Goal: Task Accomplishment & Management: Use online tool/utility

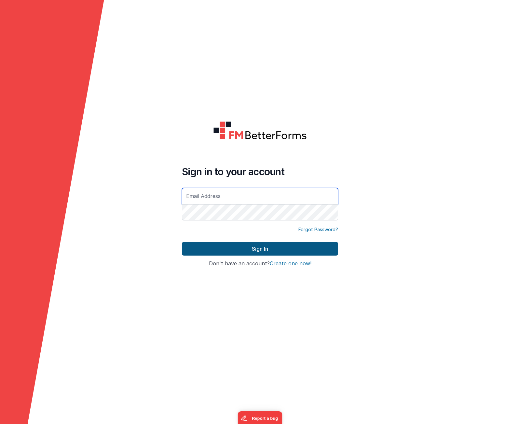
type input "[PERSON_NAME][EMAIL_ADDRESS][DOMAIN_NAME]"
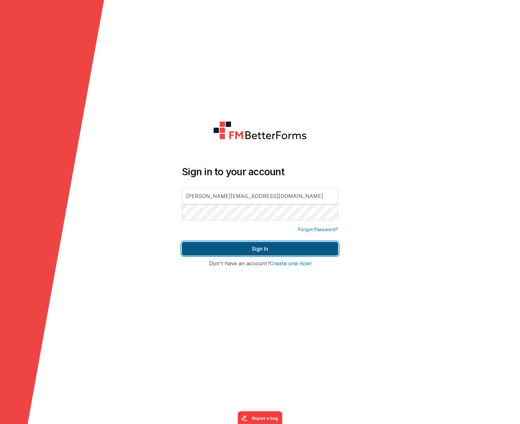
click at [266, 250] on button "Sign In" at bounding box center [260, 249] width 156 height 14
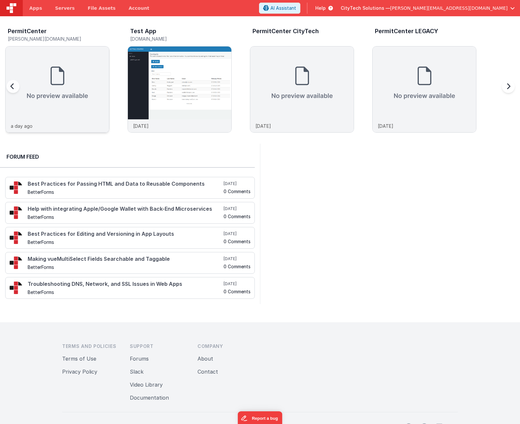
click at [41, 75] on img at bounding box center [57, 83] width 103 height 73
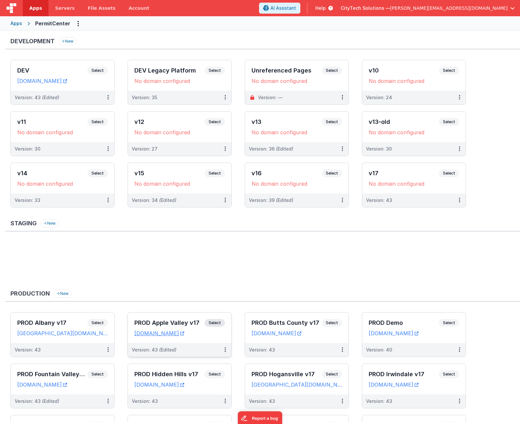
click at [180, 324] on h3 "PROD Apple Valley v17" at bounding box center [169, 323] width 70 height 7
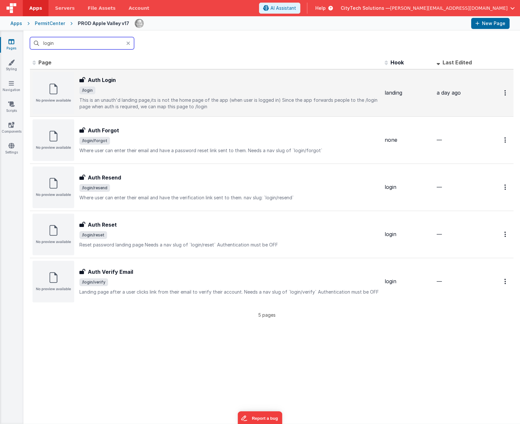
type input "login"
click at [149, 96] on div "Auth Login Auth Login /login This is an unauth'd landing page,its is not the ho…" at bounding box center [229, 93] width 300 height 34
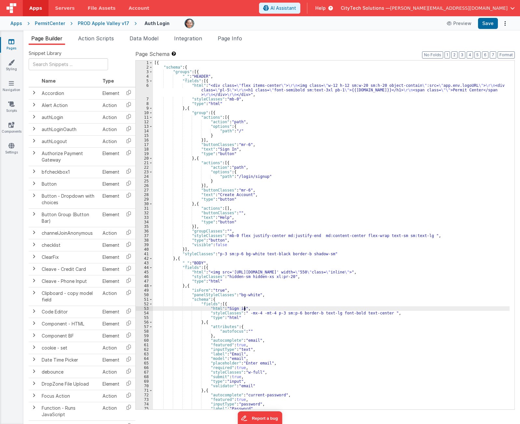
click at [293, 307] on div "[{ "schema" : { "groups" : [{ "_" : "HEADER" , "fields" : [{ "html" : "<div cla…" at bounding box center [331, 240] width 357 height 358
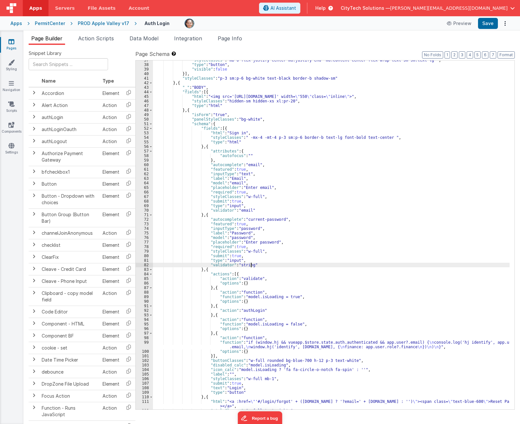
click at [294, 264] on div ""styleClasses" : "mb-0 flex justify-center md:justify-end md:content-center fle…" at bounding box center [331, 237] width 357 height 358
click at [284, 270] on div ""styleClasses" : "mb-0 flex justify-center md:justify-end md:content-center fle…" at bounding box center [331, 237] width 357 height 358
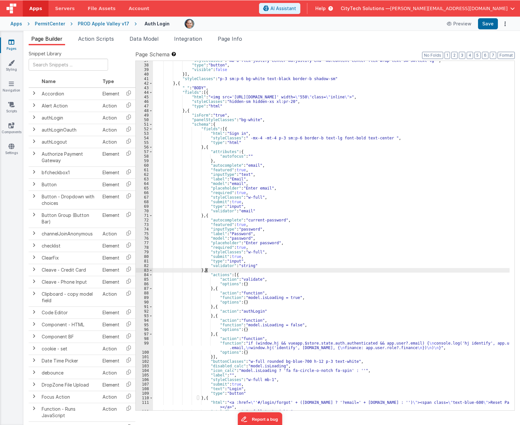
scroll to position [215, 0]
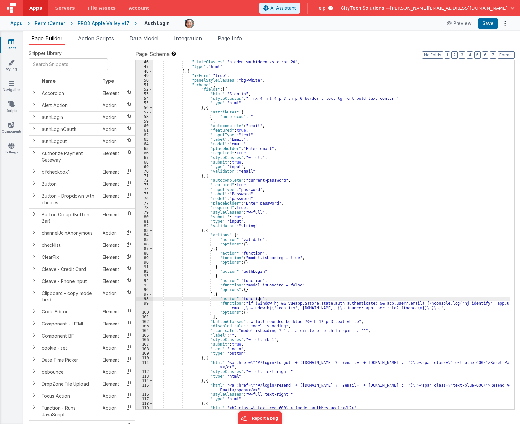
click at [261, 300] on div ""styleClasses" : "hidden-sm hidden-xs xl:pr-20" , "type" : "html" } , { "isForm…" at bounding box center [331, 239] width 357 height 358
click at [258, 306] on div ""styleClasses" : "hidden-sm hidden-xs xl:pr-20" , "type" : "html" } , { "isForm…" at bounding box center [331, 239] width 357 height 358
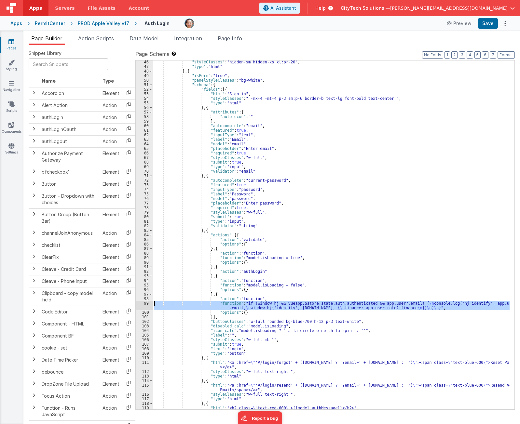
click at [140, 306] on div "99" at bounding box center [144, 305] width 17 height 9
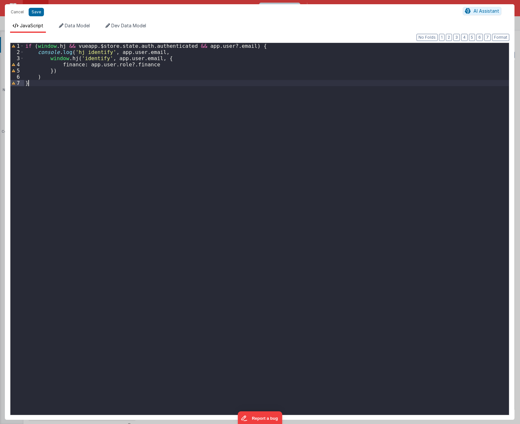
click at [90, 88] on div "if ( window . hj && vueapp . $store . state . auth . authenticated && app . use…" at bounding box center [266, 236] width 485 height 387
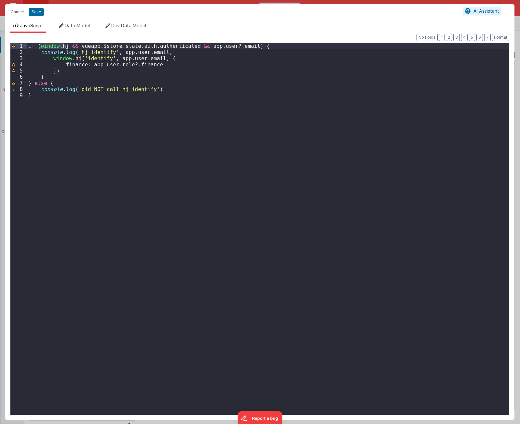
drag, startPoint x: 65, startPoint y: 46, endPoint x: 40, endPoint y: 46, distance: 25.4
click at [40, 46] on div "if ( window . hj && vueapp . $store . state . auth . authenticated && app . use…" at bounding box center [268, 236] width 482 height 387
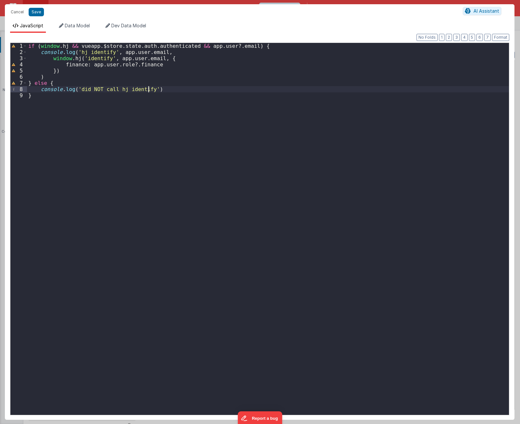
click at [148, 87] on div "if ( window . hj && vueapp . $store . state . auth . authenticated && app . use…" at bounding box center [268, 236] width 482 height 387
paste textarea
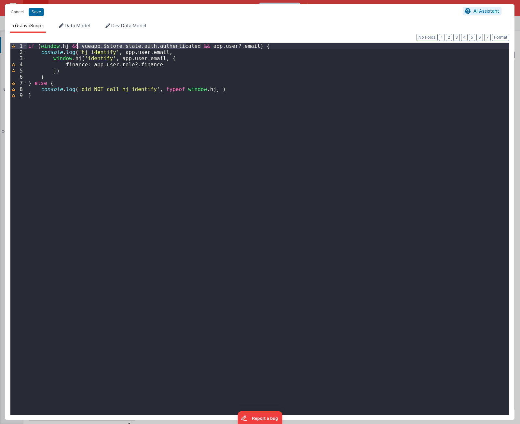
drag, startPoint x: 186, startPoint y: 46, endPoint x: 77, endPoint y: 46, distance: 108.7
click at [77, 46] on div "if ( window . hj && vueapp . $store . state . auth . authenticated && app . use…" at bounding box center [268, 236] width 482 height 387
click at [147, 89] on div "if ( window . hj && vueapp . $store . state . auth . authenticated && app . use…" at bounding box center [268, 236] width 482 height 387
drag, startPoint x: 240, startPoint y: 45, endPoint x: 197, endPoint y: 46, distance: 42.6
click at [197, 46] on div "if ( window . hj && vueapp . $store . state . auth . authenticated && app . use…" at bounding box center [268, 236] width 482 height 387
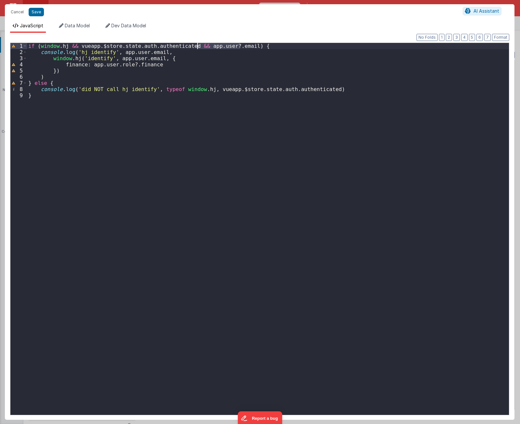
click at [315, 89] on div "if ( window . hj && vueapp . $store . state . auth . authenticated && app . use…" at bounding box center [268, 236] width 482 height 387
click at [320, 90] on div "if ( window . hj && vueapp . $store . state . auth . authenticated && app . use…" at bounding box center [268, 236] width 482 height 387
paste textarea
click at [153, 163] on div "if ( window . hj && vueapp . $store . state . auth . authenticated && app . use…" at bounding box center [268, 236] width 482 height 387
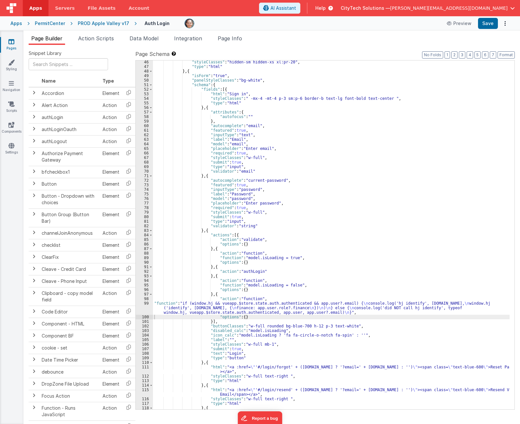
click at [313, 172] on div ""styleClasses" : "hidden-sm hidden-xs xl:pr-20" , "type" : "html" } , { "isForm…" at bounding box center [331, 239] width 357 height 358
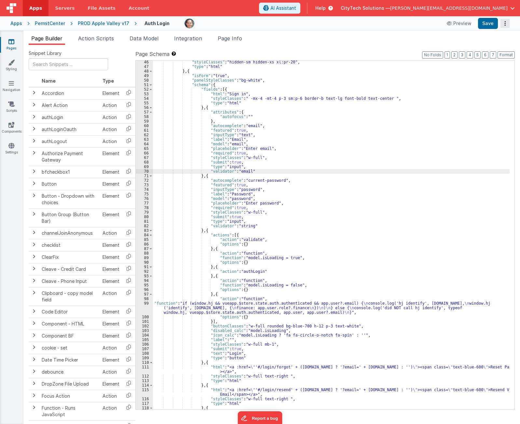
click at [504, 21] on button "Options" at bounding box center [505, 23] width 9 height 9
click at [488, 50] on link "Rollback" at bounding box center [480, 49] width 57 height 12
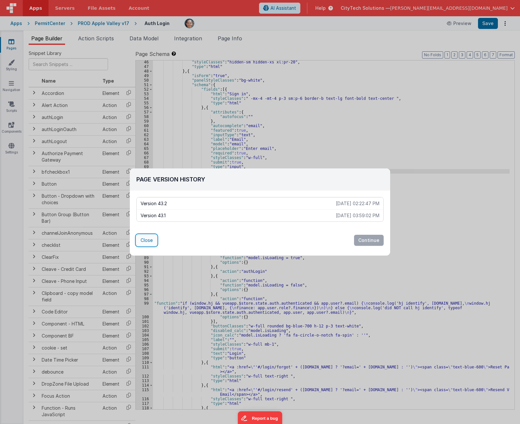
click at [144, 241] on button "Close" at bounding box center [146, 240] width 21 height 11
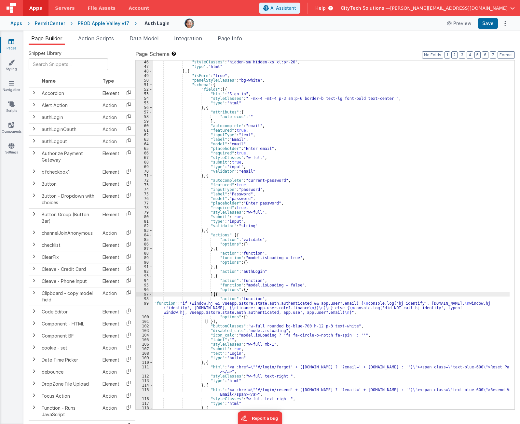
click at [244, 295] on div ""styleClasses" : "hidden-sm hidden-xs xl:pr-20" , "type" : "html" } , { "isForm…" at bounding box center [331, 239] width 357 height 358
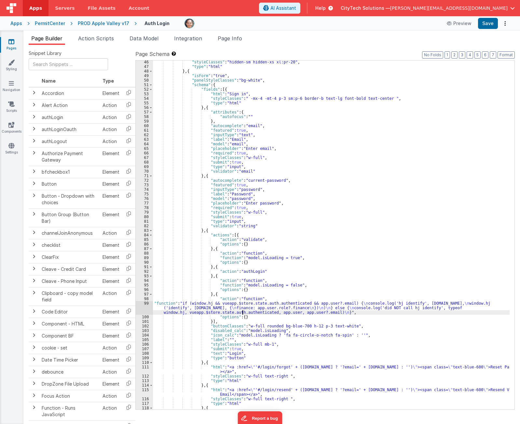
click at [242, 311] on div ""styleClasses" : "hidden-sm hidden-xs xl:pr-20" , "type" : "html" } , { "isForm…" at bounding box center [331, 239] width 357 height 358
click at [245, 318] on div ""styleClasses" : "hidden-sm hidden-xs xl:pr-20" , "type" : "html" } , { "isForm…" at bounding box center [331, 239] width 357 height 358
click at [306, 303] on div ""styleClasses" : "hidden-sm hidden-xs xl:pr-20" , "type" : "html" } , { "isForm…" at bounding box center [331, 239] width 357 height 359
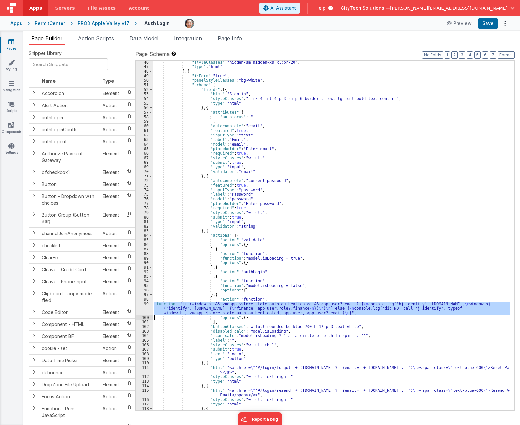
click at [144, 307] on div "99" at bounding box center [144, 308] width 17 height 14
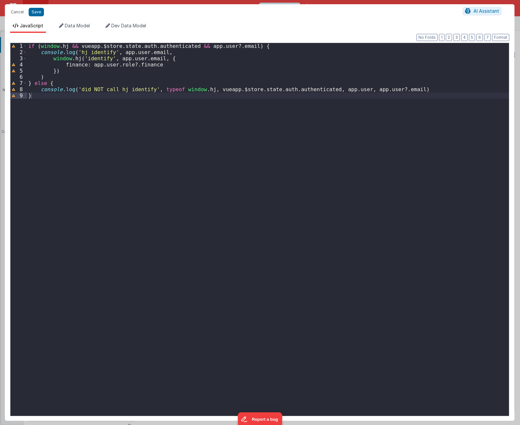
click at [254, 90] on div "if ( window . hj && vueapp . $store . state . auth . authenticated && app . use…" at bounding box center [268, 235] width 482 height 385
click at [119, 45] on div "if ( window . hj && vueapp . $store . state . auth . authenticated && app . use…" at bounding box center [268, 235] width 482 height 385
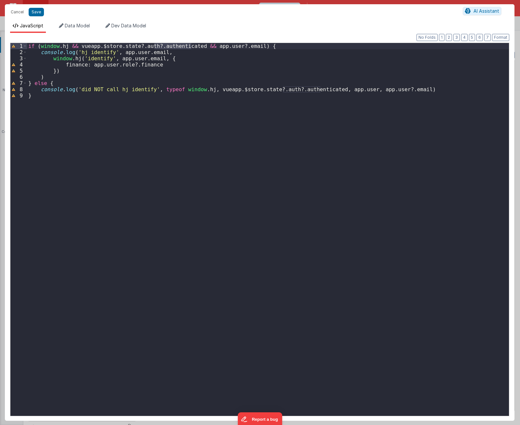
click at [181, 107] on div "if ( window . hj && vueapp . $store . state ?. auth ?. authenticated && app . u…" at bounding box center [268, 235] width 482 height 385
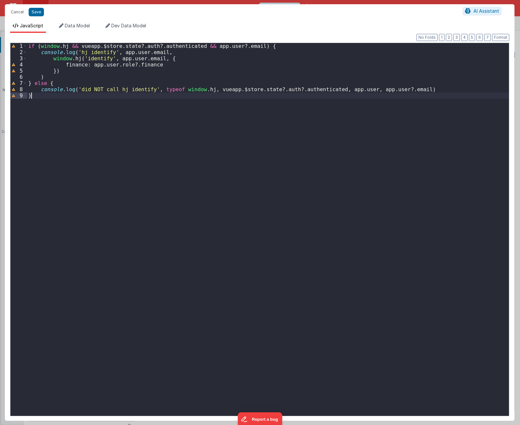
click at [198, 143] on div "if ( window . hj && vueapp . $store . state ?. auth ?. authenticated && app . u…" at bounding box center [268, 235] width 482 height 385
click at [200, 130] on div "if ( window . hj && vueapp . $store . state ?. auth ?. authenticated && app . u…" at bounding box center [268, 235] width 482 height 385
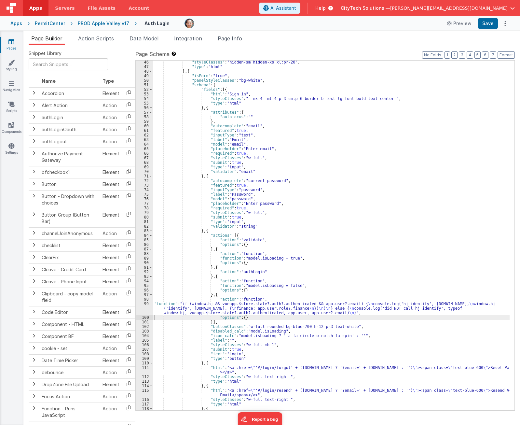
click at [300, 300] on div ""styleClasses" : "hidden-sm hidden-xs xl:pr-20" , "type" : "html" } , { "isForm…" at bounding box center [331, 239] width 357 height 359
click at [299, 291] on div ""styleClasses" : "hidden-sm hidden-xs xl:pr-20" , "type" : "html" } , { "isForm…" at bounding box center [331, 239] width 357 height 359
click at [297, 295] on div ""styleClasses" : "hidden-sm hidden-xs xl:pr-20" , "type" : "html" } , { "isForm…" at bounding box center [331, 239] width 357 height 359
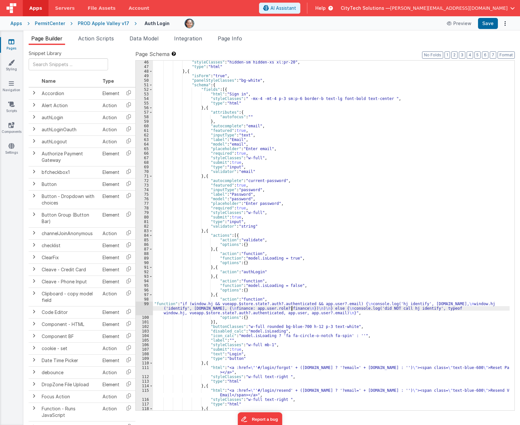
click at [293, 310] on div ""styleClasses" : "hidden-sm hidden-xs xl:pr-20" , "type" : "html" } , { "isForm…" at bounding box center [331, 239] width 357 height 359
click at [272, 317] on div ""styleClasses" : "hidden-sm hidden-xs xl:pr-20" , "type" : "html" } , { "isForm…" at bounding box center [331, 239] width 357 height 359
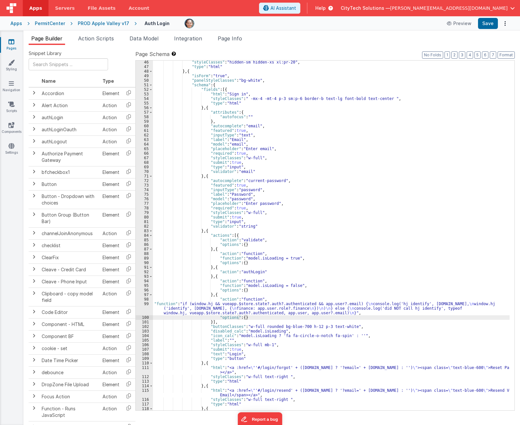
click at [266, 296] on div ""styleClasses" : "hidden-sm hidden-xs xl:pr-20" , "type" : "html" } , { "isForm…" at bounding box center [331, 239] width 357 height 359
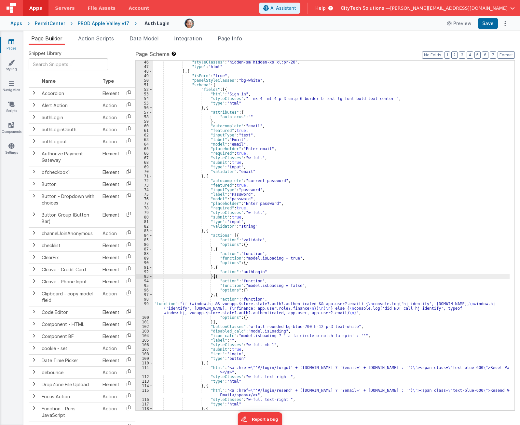
click at [270, 276] on div ""styleClasses" : "hidden-sm hidden-xs xl:pr-20" , "type" : "html" } , { "isForm…" at bounding box center [331, 239] width 357 height 359
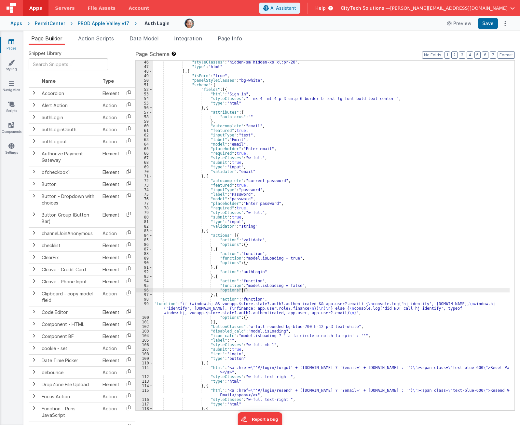
click at [274, 289] on div ""styleClasses" : "hidden-sm hidden-xs xl:pr-20" , "type" : "html" } , { "isForm…" at bounding box center [331, 239] width 357 height 359
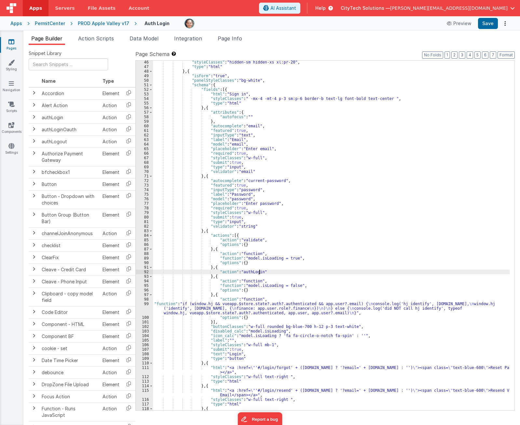
click at [276, 274] on div ""styleClasses" : "hidden-sm hidden-xs xl:pr-20" , "type" : "html" } , { "isForm…" at bounding box center [331, 239] width 357 height 359
click at [275, 275] on div ""styleClasses" : "hidden-sm hidden-xs xl:pr-20" , "type" : "html" } , { "isForm…" at bounding box center [331, 239] width 357 height 359
click at [283, 256] on div ""styleClasses" : "hidden-sm hidden-xs xl:pr-20" , "type" : "html" } , { "isForm…" at bounding box center [331, 239] width 357 height 359
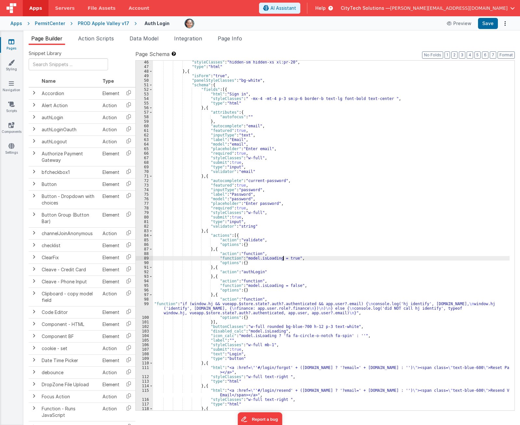
click at [283, 256] on div ""styleClasses" : "hidden-sm hidden-xs xl:pr-20" , "type" : "html" } , { "isForm…" at bounding box center [331, 239] width 357 height 359
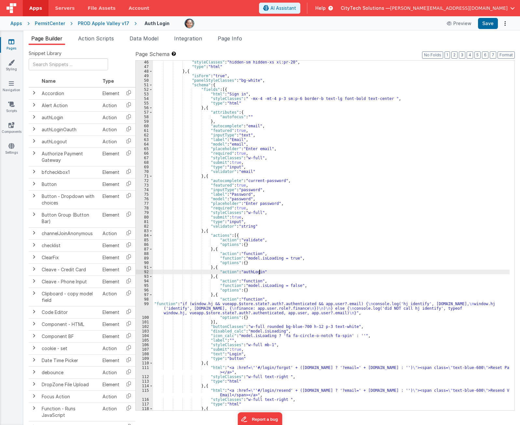
click at [280, 273] on div ""styleClasses" : "hidden-sm hidden-xs xl:pr-20" , "type" : "html" } , { "isForm…" at bounding box center [331, 239] width 357 height 359
click at [506, 24] on button "Options" at bounding box center [505, 23] width 9 height 9
click at [494, 46] on link "Rollback" at bounding box center [480, 49] width 57 height 12
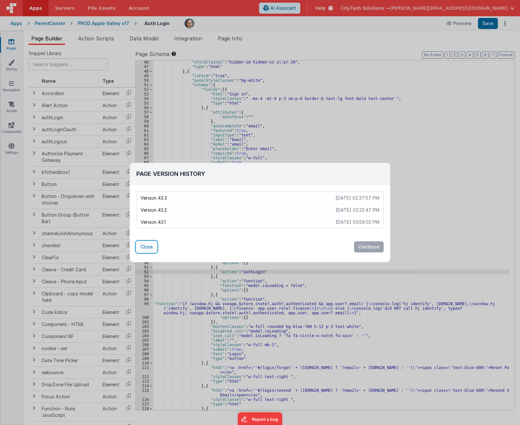
click at [147, 247] on button "Close" at bounding box center [146, 246] width 21 height 11
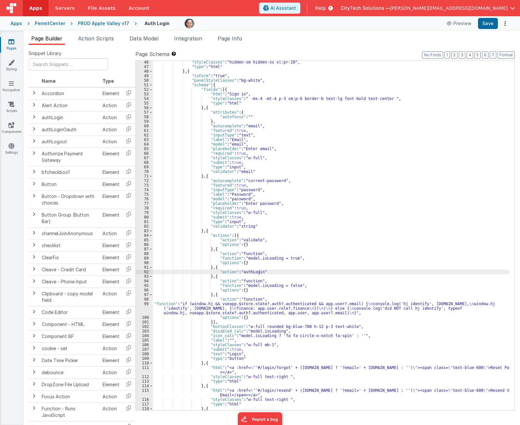
click at [265, 232] on div ""styleClasses" : "hidden-sm hidden-xs xl:pr-20" , "type" : "html" } , { "isForm…" at bounding box center [331, 239] width 357 height 359
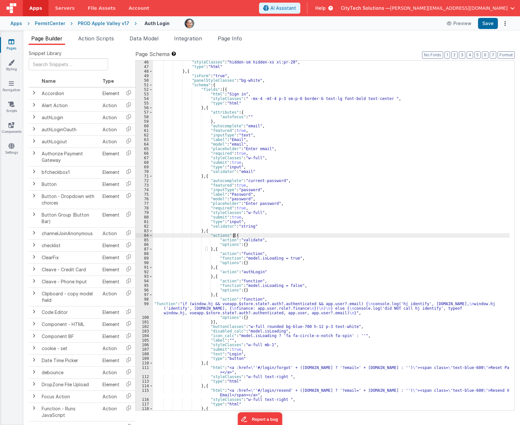
click at [266, 234] on div ""styleClasses" : "hidden-sm hidden-xs xl:pr-20" , "type" : "html" } , { "isForm…" at bounding box center [331, 239] width 357 height 359
click at [245, 241] on div ""styleClasses" : "hidden-sm hidden-xs xl:pr-20" , "type" : "html" } , { "isForm…" at bounding box center [331, 239] width 357 height 359
click at [240, 247] on div ""styleClasses" : "hidden-sm hidden-xs xl:pr-20" , "type" : "html" } , { "isForm…" at bounding box center [331, 239] width 357 height 359
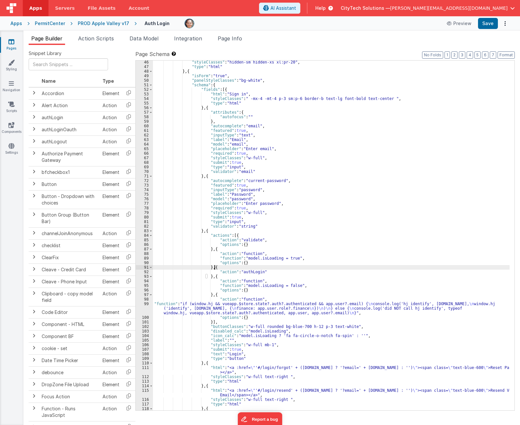
click at [254, 268] on div ""styleClasses" : "hidden-sm hidden-xs xl:pr-20" , "type" : "html" } , { "isForm…" at bounding box center [331, 239] width 357 height 359
click at [245, 276] on div ""styleClasses" : "hidden-sm hidden-xs xl:pr-20" , "type" : "html" } , { "isForm…" at bounding box center [331, 239] width 357 height 359
click at [242, 296] on div ""styleClasses" : "hidden-sm hidden-xs xl:pr-20" , "type" : "html" } , { "isForm…" at bounding box center [331, 239] width 357 height 359
click at [248, 301] on div ""styleClasses" : "hidden-sm hidden-xs xl:pr-20" , "type" : "html" } , { "isForm…" at bounding box center [331, 239] width 357 height 359
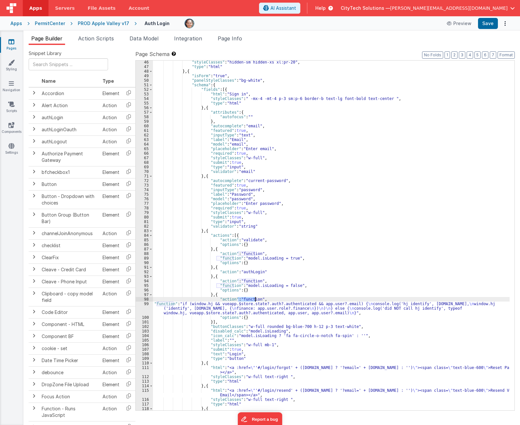
click at [209, 303] on div ""styleClasses" : "hidden-sm hidden-xs xl:pr-20" , "type" : "html" } , { "isForm…" at bounding box center [331, 239] width 357 height 359
click at [170, 304] on div ""styleClasses" : "hidden-sm hidden-xs xl:pr-20" , "type" : "html" } , { "isForm…" at bounding box center [331, 239] width 357 height 359
click at [315, 278] on div ""styleClasses" : "hidden-sm hidden-xs xl:pr-20" , "type" : "html" } , { "isForm…" at bounding box center [331, 239] width 357 height 359
click at [313, 282] on div ""styleClasses" : "hidden-sm hidden-xs xl:pr-20" , "type" : "html" } , { "isForm…" at bounding box center [331, 239] width 357 height 359
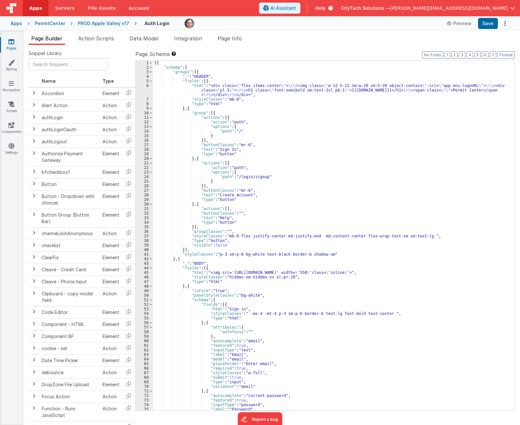
scroll to position [0, 0]
click at [213, 70] on div "[{ "schema" : { "groups" : [{ "_" : "HEADER" , "fields" : [{ "html" : "<div cla…" at bounding box center [331, 240] width 357 height 359
click at [209, 107] on div "[{ "schema" : { "groups" : [{ "_" : "HEADER" , "fields" : [{ "html" : "<div cla…" at bounding box center [331, 240] width 357 height 359
click at [210, 259] on div "[{ "schema" : { "groups" : [{ "_" : "HEADER" , "fields" : [{ "html" : "<div cla…" at bounding box center [331, 240] width 357 height 359
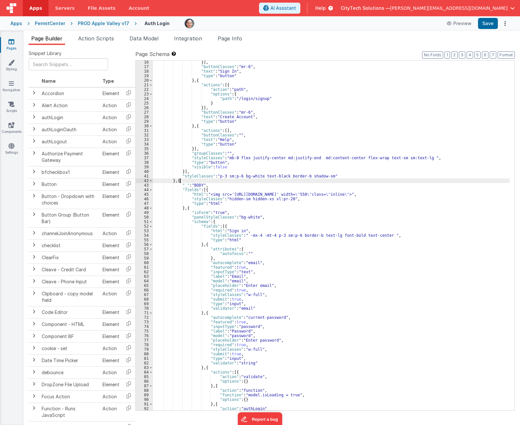
scroll to position [98, 0]
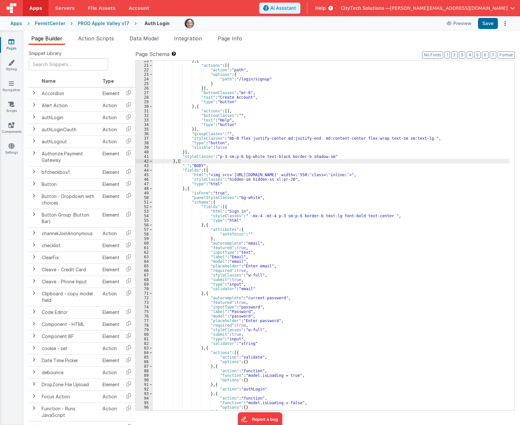
click at [238, 166] on div "} , { "actions" : [{ "action" : "path" , "options" : { "path" : "/login/signup"…" at bounding box center [331, 238] width 357 height 359
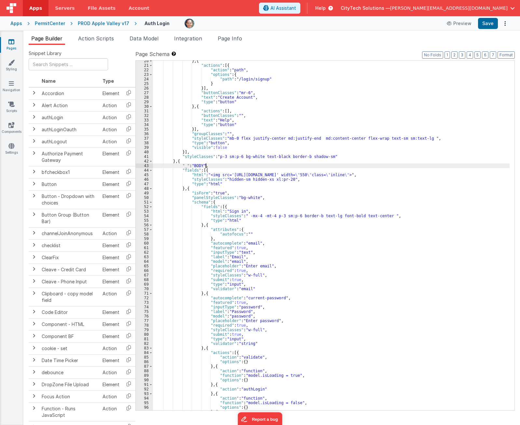
scroll to position [234, 0]
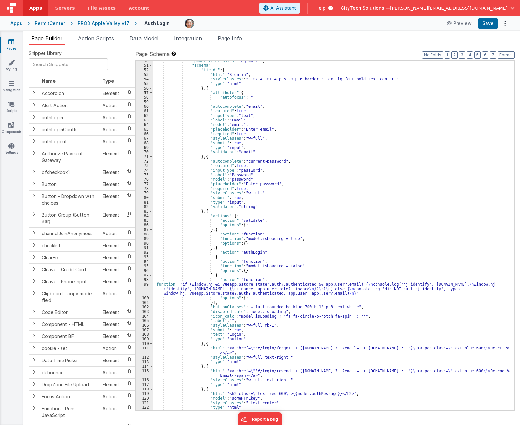
click at [247, 285] on div ""panelStyleClasses" : "bg-white" , "schema" : { "fields" : [{ "html" : "Sign in…" at bounding box center [331, 238] width 357 height 359
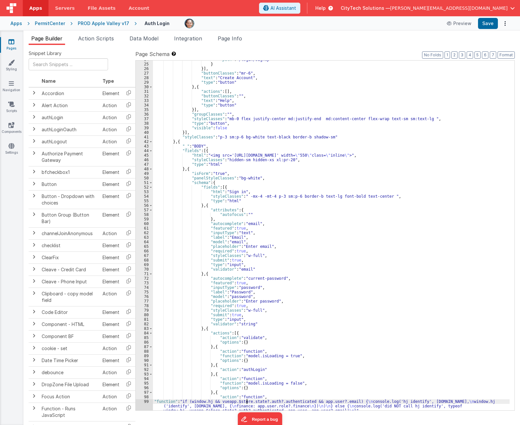
scroll to position [195, 0]
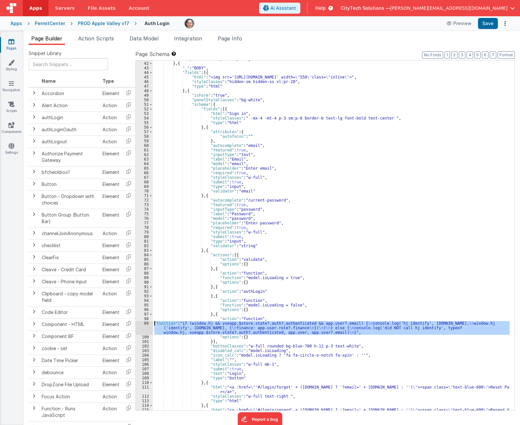
click at [140, 324] on div "99" at bounding box center [144, 328] width 17 height 14
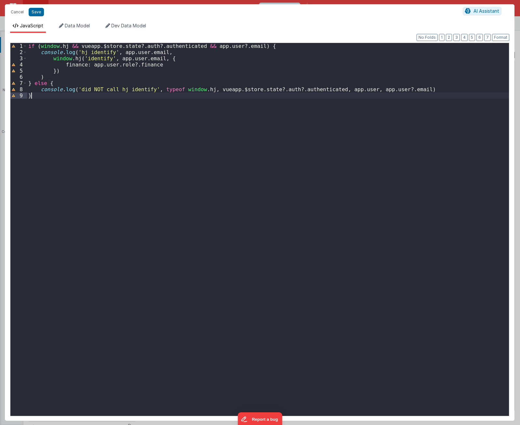
click at [177, 186] on div "if ( window . hj && vueapp . $store . state ?. auth ?. authenticated && app . u…" at bounding box center [268, 235] width 482 height 385
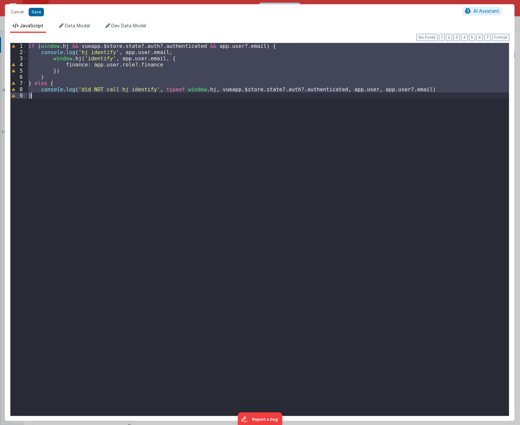
click at [135, 319] on div "if ( window . hj && vueapp . $store . state ?. auth ?. authenticated && app . u…" at bounding box center [268, 229] width 482 height 373
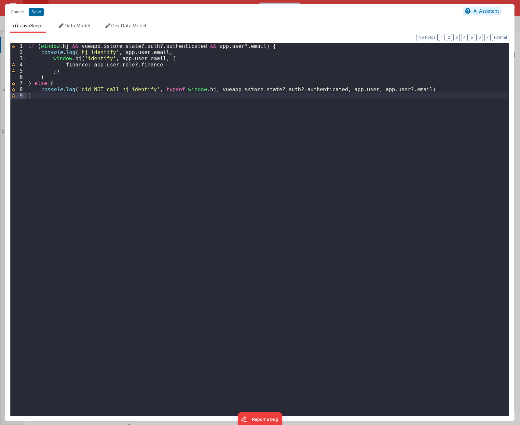
click at [208, 47] on div "if ( window . hj && vueapp . $store . state ?. auth ?. authenticated && app . u…" at bounding box center [268, 235] width 482 height 385
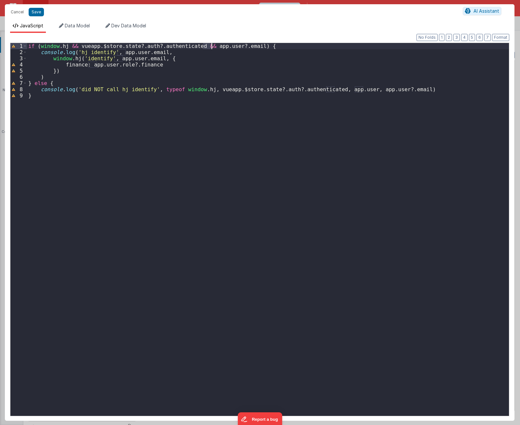
click at [208, 47] on div "if ( window . hj && vueapp . $store . state ?. auth ?. authenticated && app . u…" at bounding box center [268, 235] width 482 height 385
drag, startPoint x: 201, startPoint y: 88, endPoint x: 155, endPoint y: 91, distance: 45.7
click at [155, 91] on div "if ( window . hj && vueapp . $store . state ?. auth ?. authenticated && app . u…" at bounding box center [268, 235] width 482 height 385
click at [308, 89] on div "if ( window . hj && vueapp . $store . state ?. auth ?. authenticated && app . u…" at bounding box center [268, 235] width 482 height 385
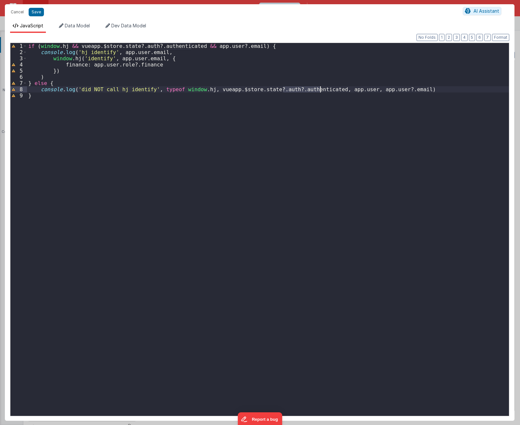
click at [40, 46] on div "if ( window . hj && vueapp . $store . state ?. auth ?. authenticated && app . u…" at bounding box center [268, 235] width 482 height 385
click at [65, 141] on div "if ( typeof window . hj ≠ && vueapp . $store . state ?. auth ?. authenticated &…" at bounding box center [268, 235] width 482 height 385
click at [15, 13] on button "Cancel" at bounding box center [17, 11] width 20 height 9
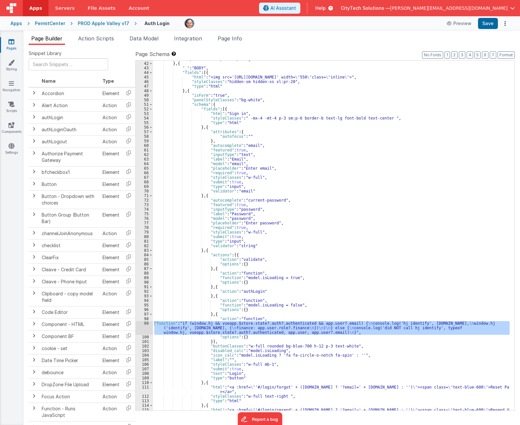
click at [299, 331] on div ""styleClasses" : "p-3 sm:p-6 bg-white text-black border-b shadow-sm" } , { "_" …" at bounding box center [331, 236] width 357 height 350
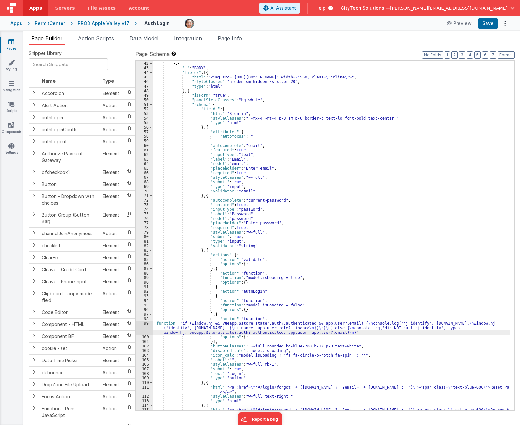
click at [263, 315] on div ""styleClasses" : "p-3 sm:p-6 bg-white text-black border-b shadow-sm" } , { "_" …" at bounding box center [331, 238] width 357 height 363
click at [276, 298] on div ""styleClasses" : "p-3 sm:p-6 bg-white text-black border-b shadow-sm" } , { "_" …" at bounding box center [331, 238] width 357 height 363
click at [245, 328] on div ""styleClasses" : "p-3 sm:p-6 bg-white text-black border-b shadow-sm" } , { "_" …" at bounding box center [331, 238] width 357 height 363
click at [141, 328] on div "99" at bounding box center [144, 328] width 17 height 14
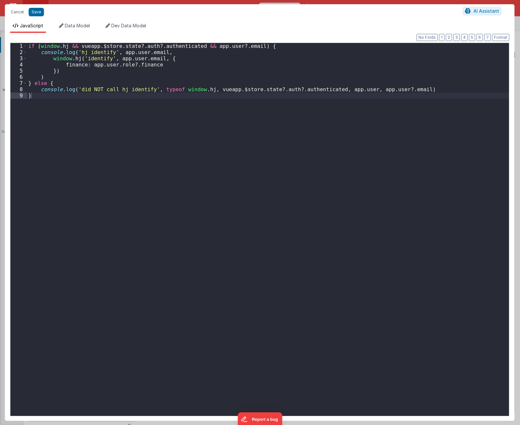
drag, startPoint x: 178, startPoint y: 258, endPoint x: 189, endPoint y: 254, distance: 11.9
click at [180, 257] on div "if ( window . hj && vueapp . $store . state ?. auth ?. authenticated && app . u…" at bounding box center [268, 235] width 482 height 385
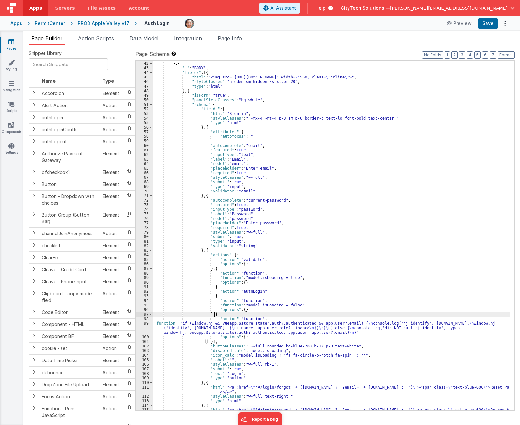
click at [244, 314] on div ""styleClasses" : "p-3 sm:p-6 bg-white text-black border-b shadow-sm" } , { "_" …" at bounding box center [331, 238] width 357 height 363
click at [244, 318] on div ""styleClasses" : "p-3 sm:p-6 bg-white text-black border-b shadow-sm" } , { "_" …" at bounding box center [331, 238] width 357 height 363
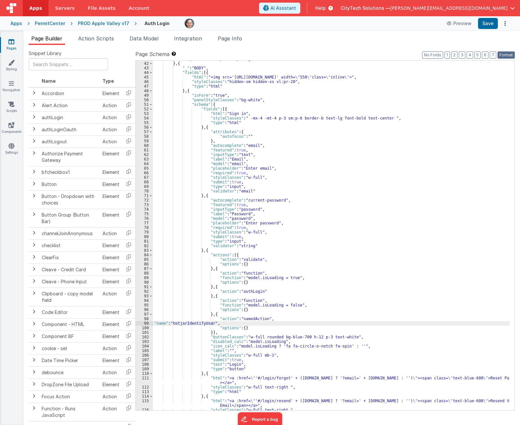
click at [509, 56] on button "Format" at bounding box center [506, 54] width 17 height 7
click at [265, 313] on div ""styleClasses" : "p-3 sm:p-6 bg-white text-black border-b shadow-sm" } , { "_" …" at bounding box center [331, 236] width 357 height 359
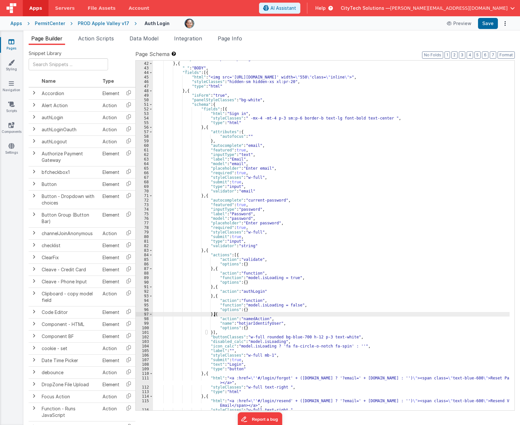
click at [253, 314] on div ""styleClasses" : "p-3 sm:p-6 bg-white text-black border-b shadow-sm" } , { "_" …" at bounding box center [331, 236] width 357 height 359
click at [262, 306] on div ""styleClasses" : "p-3 sm:p-6 bg-white text-black border-b shadow-sm" } , { "_" …" at bounding box center [331, 236] width 357 height 359
click at [508, 22] on button "Options" at bounding box center [505, 23] width 9 height 9
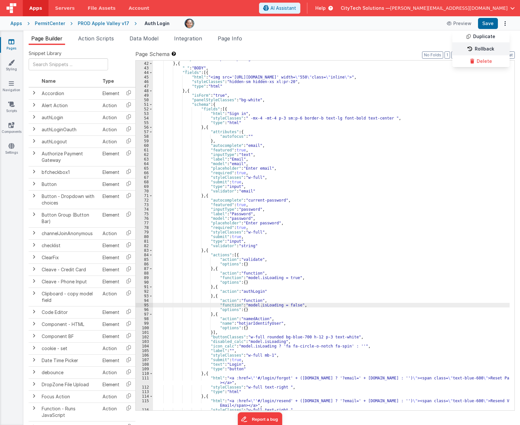
drag, startPoint x: 491, startPoint y: 39, endPoint x: 489, endPoint y: 48, distance: 9.8
click at [489, 48] on div "Duplicate Rollback [GEOGRAPHIC_DATA]" at bounding box center [480, 49] width 57 height 36
click at [489, 48] on link "Rollback" at bounding box center [480, 49] width 57 height 12
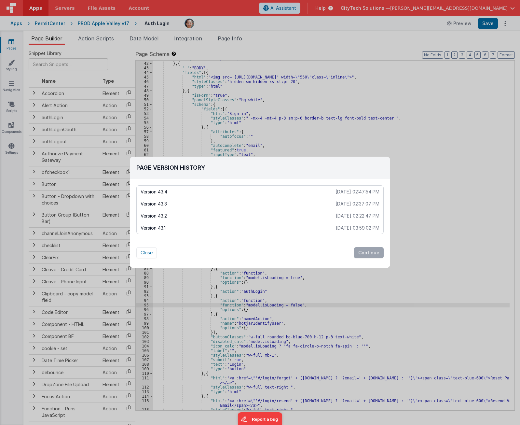
click at [257, 245] on div "Page Version History Version 43.4 [DATE] 02:47:54 PM Version 43.3 [DATE] 02:37:…" at bounding box center [260, 209] width 260 height 105
click at [146, 255] on button "Close" at bounding box center [146, 252] width 21 height 11
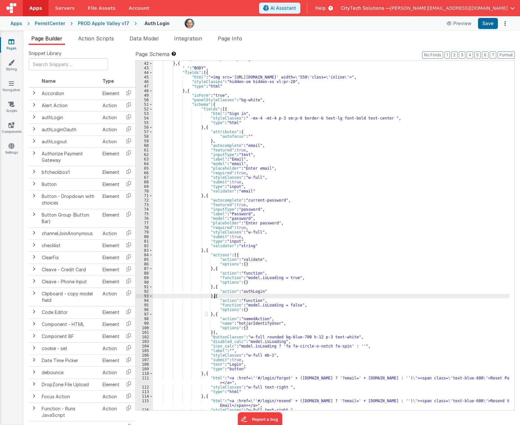
click at [255, 294] on div ""styleClasses" : "p-3 sm:p-6 bg-white text-black border-b shadow-sm" } , { "_" …" at bounding box center [331, 236] width 357 height 359
click at [259, 314] on div ""styleClasses" : "p-3 sm:p-6 bg-white text-black border-b shadow-sm" } , { "_" …" at bounding box center [331, 236] width 357 height 359
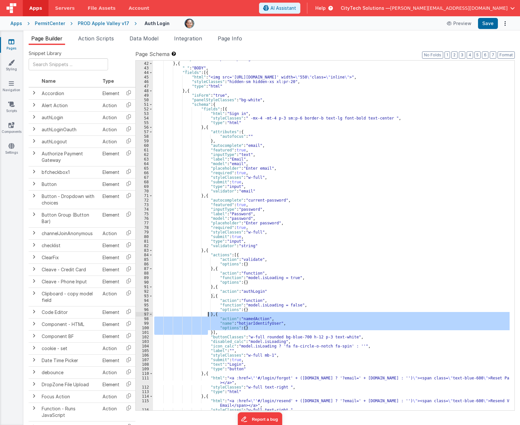
drag, startPoint x: 208, startPoint y: 331, endPoint x: 208, endPoint y: 314, distance: 16.9
click at [208, 314] on div ""styleClasses" : "p-3 sm:p-6 bg-white text-black border-b shadow-sm" } , { "_" …" at bounding box center [331, 236] width 357 height 359
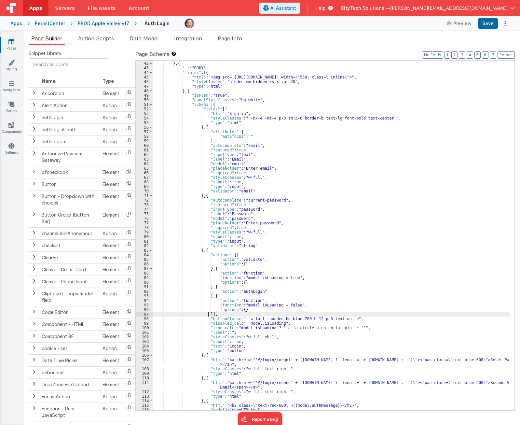
click at [343, 253] on div ""styleClasses" : "p-3 sm:p-6 bg-white text-black border-b shadow-sm" } , { "_" …" at bounding box center [331, 236] width 357 height 359
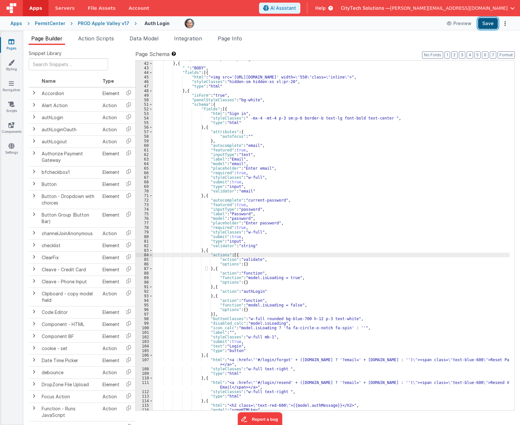
click at [488, 23] on button "Save" at bounding box center [488, 23] width 20 height 11
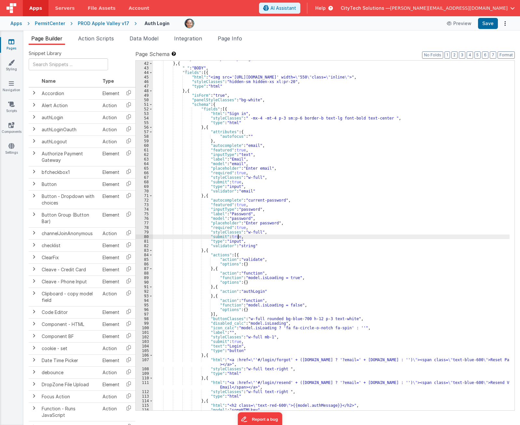
click at [354, 236] on div ""styleClasses" : "p-3 sm:p-6 bg-white text-black border-b shadow-sm" } , { "_" …" at bounding box center [331, 236] width 357 height 359
click at [242, 368] on div ""styleClasses" : "p-3 sm:p-6 bg-white text-black border-b shadow-sm" } , { "_" …" at bounding box center [331, 236] width 357 height 359
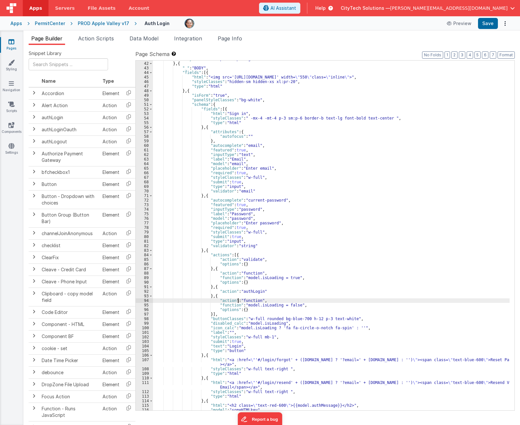
click at [238, 302] on div ""styleClasses" : "p-3 sm:p-6 bg-white text-black border-b shadow-sm" } , { "_" …" at bounding box center [331, 236] width 357 height 359
click at [292, 304] on div ""styleClasses" : "p-3 sm:p-6 bg-white text-black border-b shadow-sm" } , { "_" …" at bounding box center [331, 236] width 357 height 359
click at [507, 23] on icon "Options" at bounding box center [505, 23] width 9 height 0
click at [483, 50] on link "Rollback" at bounding box center [480, 49] width 57 height 12
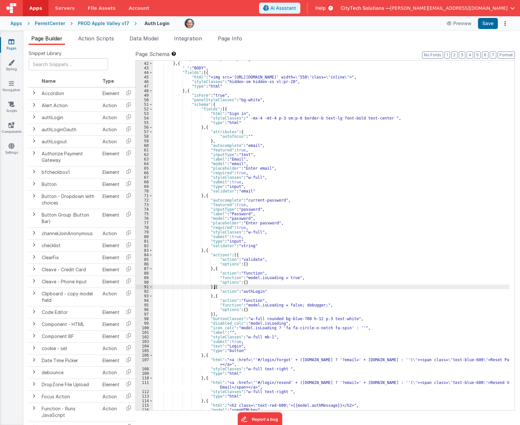
drag, startPoint x: 405, startPoint y: 286, endPoint x: 373, endPoint y: 296, distance: 33.6
click at [405, 286] on div ""styleClasses" : "p-3 sm:p-6 bg-white text-black border-b shadow-sm" } , { "_" …" at bounding box center [331, 236] width 357 height 359
click at [278, 306] on div ""styleClasses" : "p-3 sm:p-6 bg-white text-black border-b shadow-sm" } , { "_" …" at bounding box center [331, 236] width 357 height 359
click at [276, 310] on div ""styleClasses" : "p-3 sm:p-6 bg-white text-black border-b shadow-sm" } , { "_" …" at bounding box center [331, 236] width 357 height 359
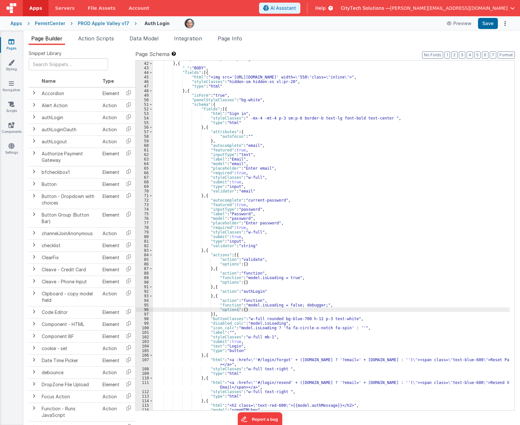
click at [275, 301] on div ""styleClasses" : "p-3 sm:p-6 bg-white text-black border-b shadow-sm" } , { "_" …" at bounding box center [331, 236] width 357 height 359
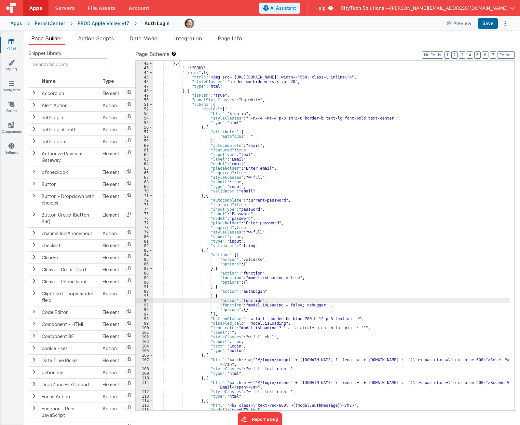
drag, startPoint x: 684, startPoint y: 384, endPoint x: 825, endPoint y: 432, distance: 149.1
click at [520, 424] on html "Apps Servers File Assets Account Some FUTURE Slot AI Assistant Help CityTech So…" at bounding box center [260, 212] width 520 height 425
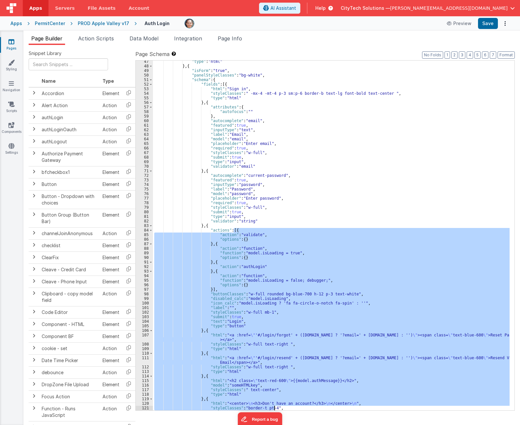
scroll to position [220, 0]
drag, startPoint x: 256, startPoint y: 173, endPoint x: 103, endPoint y: 262, distance: 176.5
click at [252, 174] on div ""type" : "html" } , { "isForm" : "true" , "panelStyleClasses" : "bg-white" , "s…" at bounding box center [331, 238] width 357 height 359
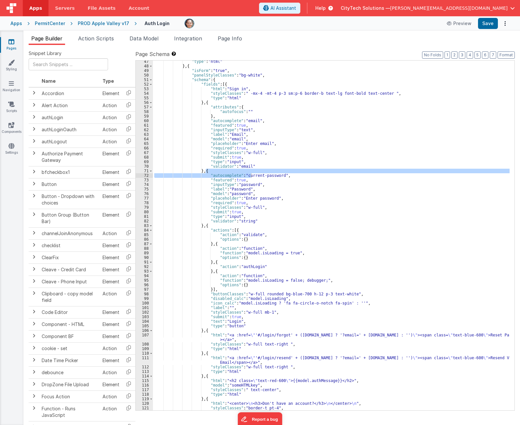
click at [424, 225] on div ""type" : "html" } , { "isForm" : "true" , "panelStyleClasses" : "bg-white" , "s…" at bounding box center [331, 238] width 357 height 359
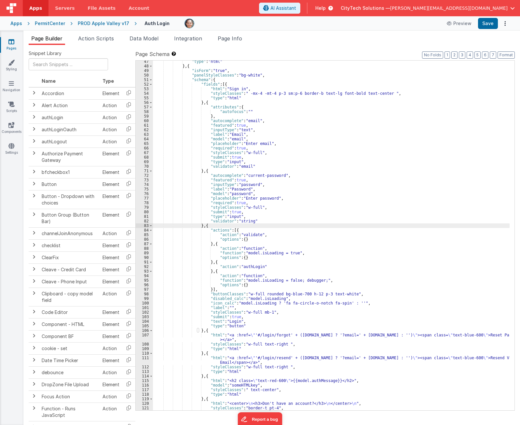
click at [253, 224] on div ""type" : "html" } , { "isForm" : "true" , "panelStyleClasses" : "bg-white" , "s…" at bounding box center [331, 238] width 357 height 359
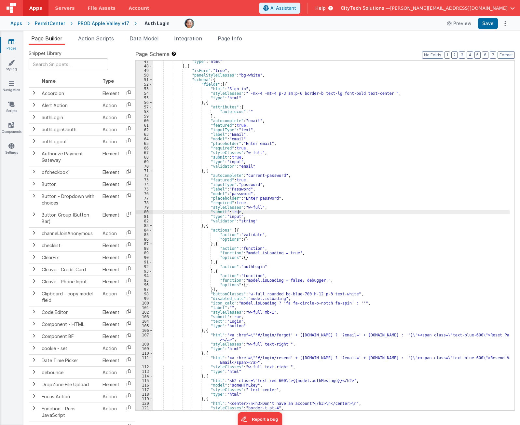
click at [271, 210] on div ""type" : "html" } , { "isForm" : "true" , "panelStyleClasses" : "bg-white" , "s…" at bounding box center [331, 238] width 357 height 359
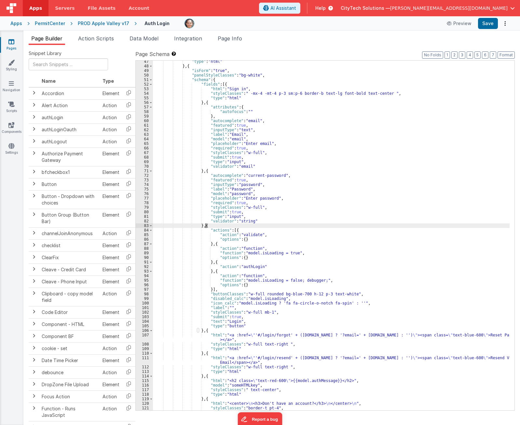
click at [254, 227] on div ""type" : "html" } , { "isForm" : "true" , "panelStyleClasses" : "bg-white" , "s…" at bounding box center [331, 238] width 357 height 359
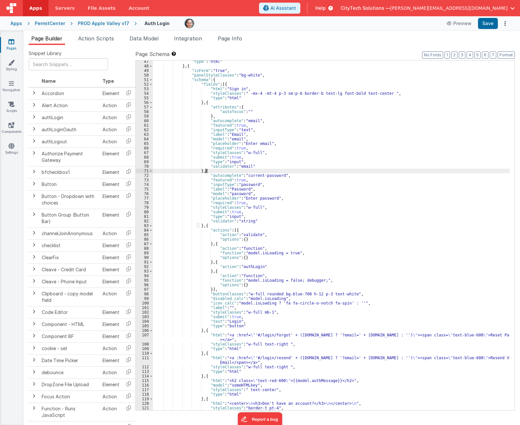
click at [247, 172] on div ""type" : "html" } , { "isForm" : "true" , "panelStyleClasses" : "bg-white" , "s…" at bounding box center [331, 238] width 357 height 359
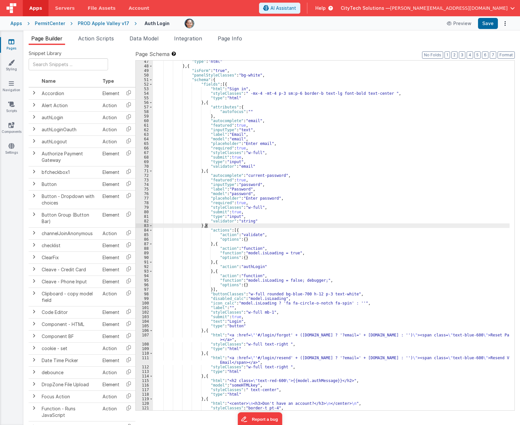
click at [251, 225] on div ""type" : "html" } , { "isForm" : "true" , "panelStyleClasses" : "bg-white" , "s…" at bounding box center [331, 238] width 357 height 359
click at [351, 207] on div ""type" : "html" } , { "isForm" : "true" , "panelStyleClasses" : "bg-white" , "s…" at bounding box center [331, 238] width 357 height 359
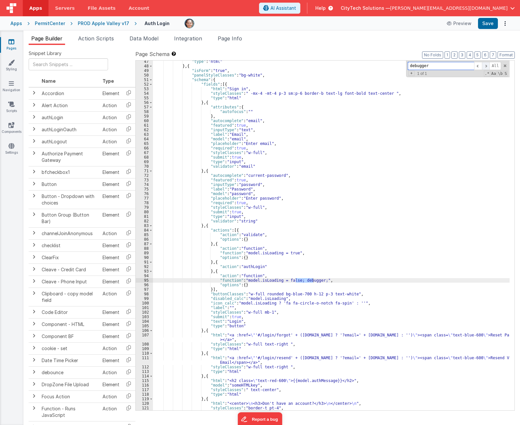
click at [487, 65] on span at bounding box center [486, 66] width 8 height 8
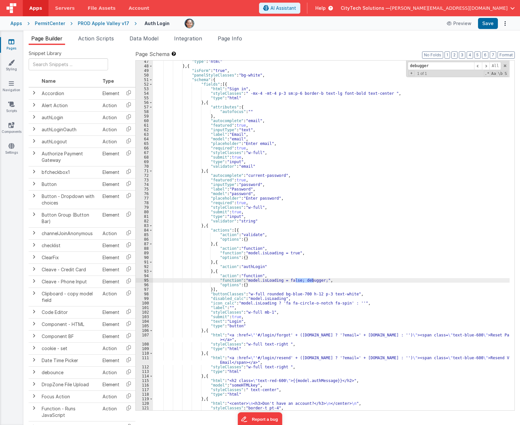
click at [310, 209] on div ""type" : "html" } , { "isForm" : "true" , "panelStyleClasses" : "bg-white" , "s…" at bounding box center [331, 238] width 357 height 359
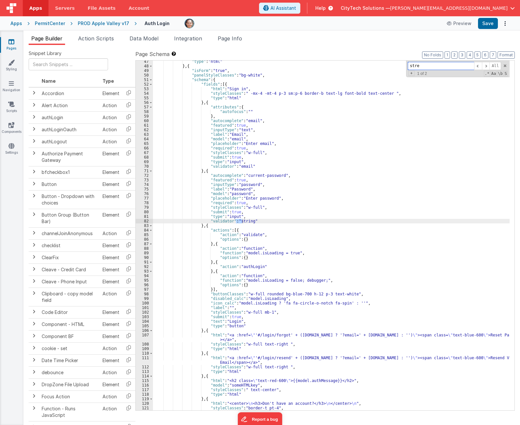
scroll to position [411, 0]
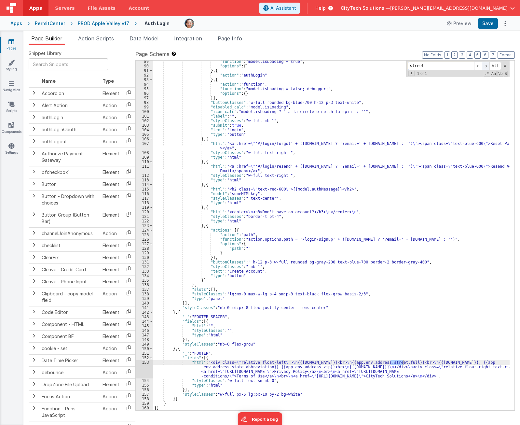
click at [486, 65] on span at bounding box center [486, 66] width 8 height 8
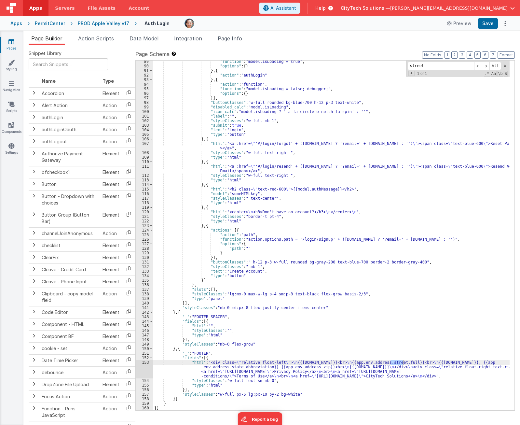
click at [412, 362] on div ""function" : "model.isLoading = true" , "options" : { } } , { "action" : "authL…" at bounding box center [331, 238] width 357 height 359
click at [398, 363] on div ""function" : "model.isLoading = true" , "options" : { } } , { "action" : "authL…" at bounding box center [331, 238] width 357 height 359
click at [401, 348] on div ""function" : "model.isLoading = true" , "options" : { } } , { "action" : "authL…" at bounding box center [331, 238] width 357 height 359
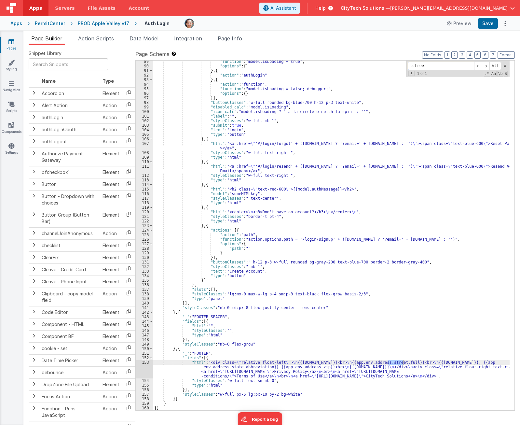
type input ".street"
click at [362, 357] on div ""function" : "model.isLoading = true" , "options" : { } } , { "action" : "authL…" at bounding box center [331, 238] width 357 height 359
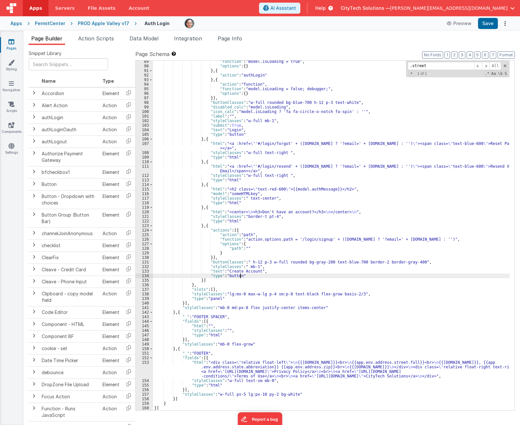
click at [387, 278] on div ""function" : "model.isLoading = true" , "options" : { } } , { "action" : "authL…" at bounding box center [331, 238] width 357 height 359
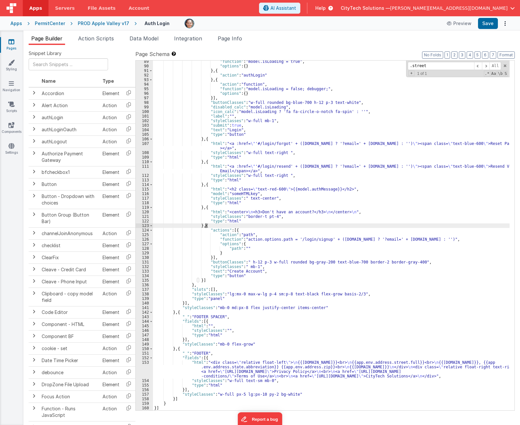
click at [322, 224] on div ""function" : "model.isLoading = true" , "options" : { } } , { "action" : "authL…" at bounding box center [331, 238] width 357 height 359
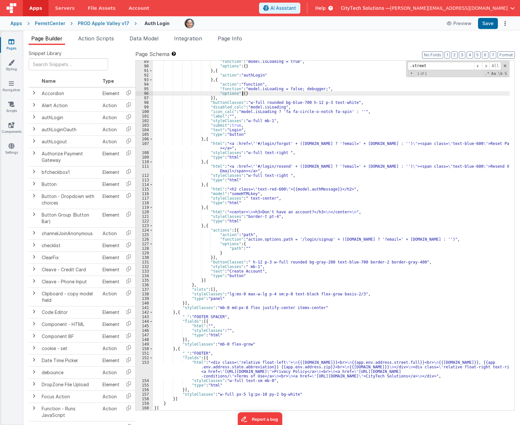
click at [316, 92] on div ""function" : "model.isLoading = true" , "options" : { } } , { "action" : "authL…" at bounding box center [331, 238] width 357 height 359
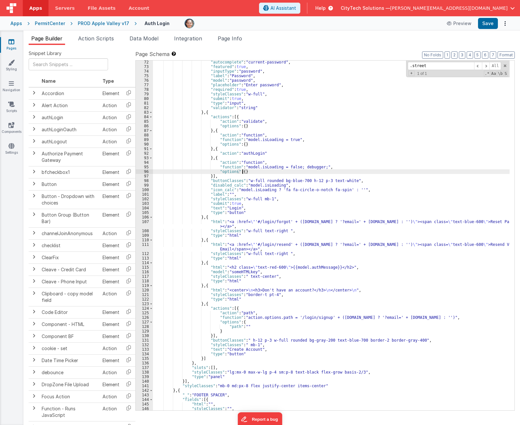
scroll to position [275, 0]
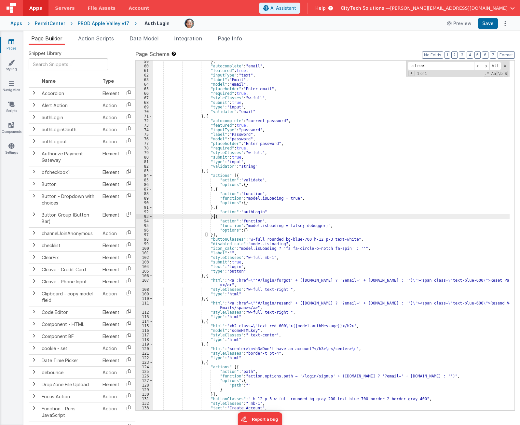
click at [289, 215] on div "} , "autocomplete" : "email" , "featured" : true , "inputType" : "text" , "labe…" at bounding box center [331, 238] width 357 height 359
click at [249, 212] on div "} , "autocomplete" : "email" , "featured" : true , "inputType" : "text" , "labe…" at bounding box center [331, 238] width 357 height 359
click at [245, 208] on div "} , "autocomplete" : "email" , "featured" : true , "inputType" : "text" , "labe…" at bounding box center [331, 238] width 357 height 359
click at [244, 217] on div "} , "autocomplete" : "email" , "featured" : true , "inputType" : "text" , "labe…" at bounding box center [331, 238] width 357 height 359
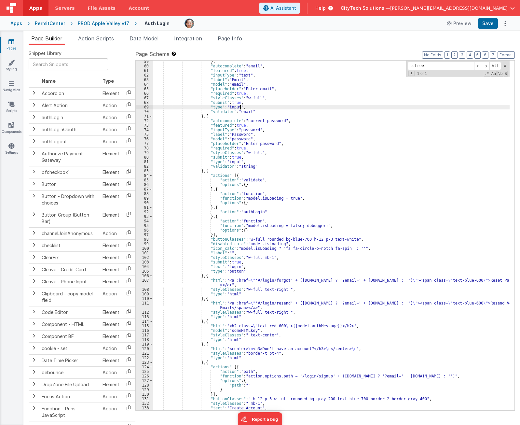
click at [299, 105] on div "} , "autocomplete" : "email" , "featured" : true , "inputType" : "text" , "labe…" at bounding box center [331, 238] width 357 height 359
click at [374, 220] on div "} , "autocomplete" : "email" , "featured" : true , "inputType" : "text" , "labe…" at bounding box center [331, 238] width 357 height 359
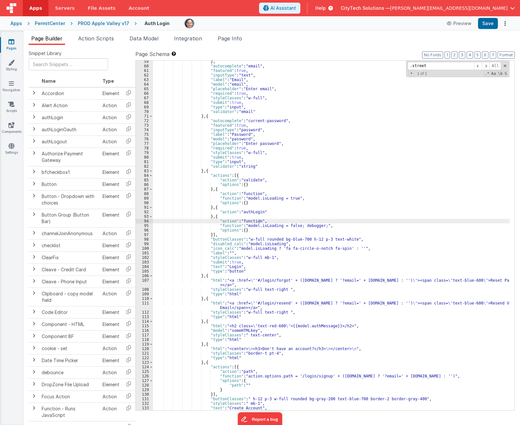
click at [420, 227] on div "} , "autocomplete" : "email" , "featured" : true , "inputType" : "text" , "labe…" at bounding box center [331, 238] width 357 height 359
click at [270, 217] on div "} , "autocomplete" : "email" , "featured" : true , "inputType" : "text" , "labe…" at bounding box center [331, 238] width 357 height 359
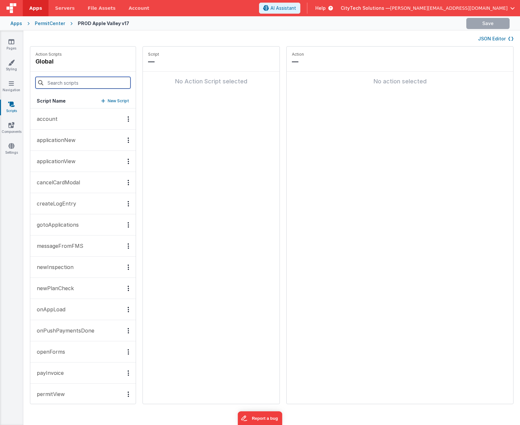
click at [78, 82] on input at bounding box center [82, 83] width 95 height 12
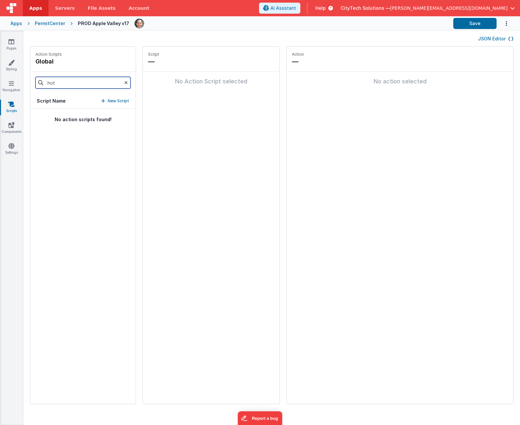
type input "hot"
click at [77, 75] on div "hot" at bounding box center [82, 83] width 105 height 22
click at [82, 84] on input "hot" at bounding box center [82, 83] width 95 height 12
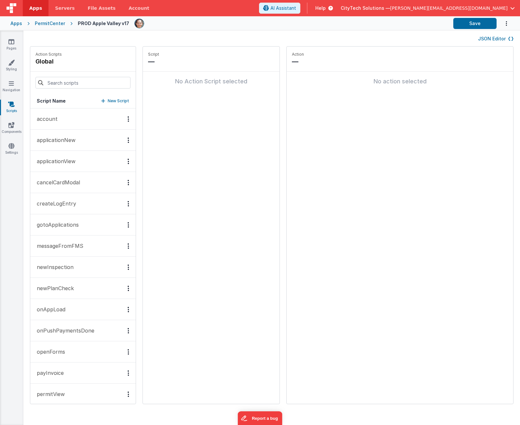
drag, startPoint x: 162, startPoint y: 129, endPoint x: 159, endPoint y: 126, distance: 4.6
click at [161, 128] on div "Script — No Action Script selected" at bounding box center [211, 225] width 137 height 357
click at [109, 101] on p "New Script" at bounding box center [118, 101] width 21 height 7
type input "i"
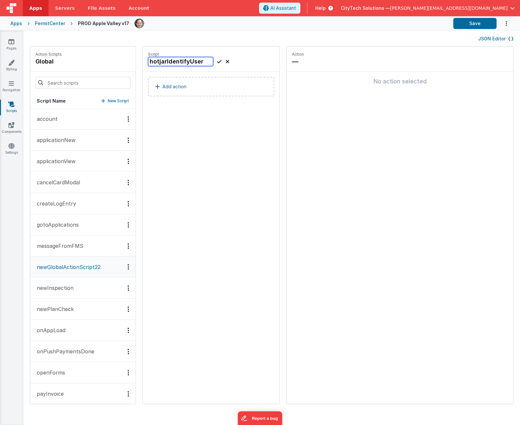
type input "hotjarIdentifyUser"
click at [217, 60] on icon at bounding box center [219, 62] width 5 height 8
click at [163, 86] on p "Add action" at bounding box center [174, 87] width 24 height 8
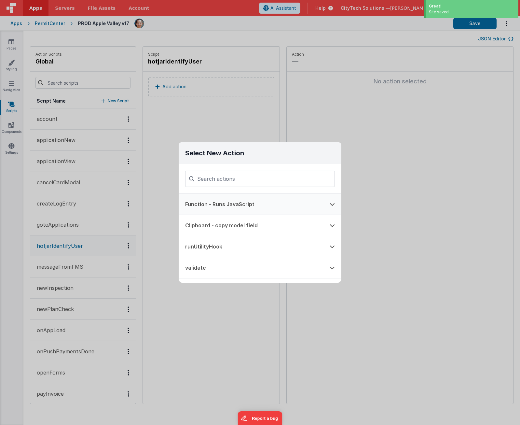
click at [259, 201] on button "Function - Runs JavaScript" at bounding box center [251, 204] width 145 height 21
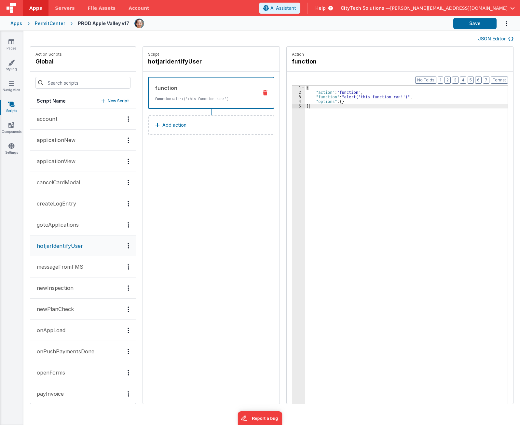
click at [365, 196] on div "{ "action" : "function" , "function" : "alert('this function ran!')" , "options…" at bounding box center [409, 259] width 209 height 347
click at [311, 96] on div "{ "action" : "function" , "function" : "alert('this function ran!')" , "options…" at bounding box center [409, 259] width 209 height 347
click at [292, 96] on div "3" at bounding box center [298, 97] width 13 height 5
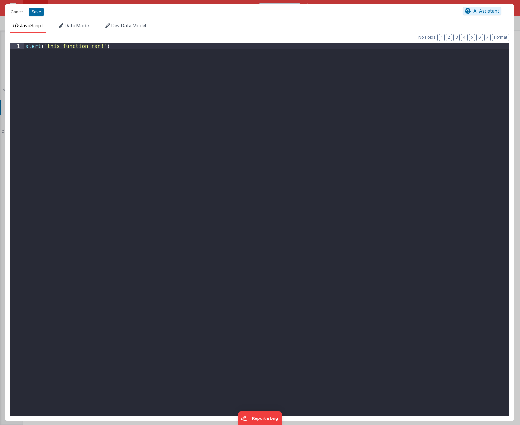
click at [249, 243] on div "alert ( 'this function ran!' )" at bounding box center [266, 237] width 485 height 389
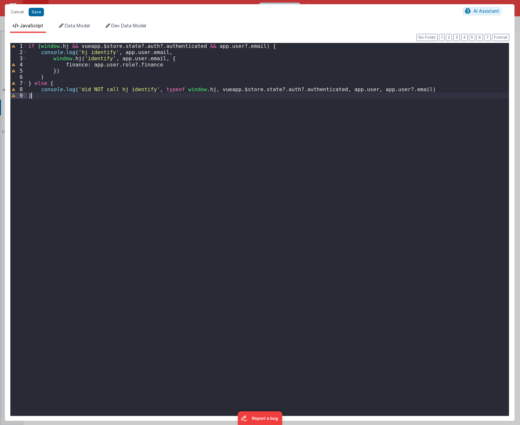
click at [117, 207] on div "if ( window . hj && vueapp . $store . state ?. auth ?. authenticated && app . u…" at bounding box center [268, 237] width 482 height 389
click at [115, 200] on div "if ( window . hj && vueapp . $store . state ?. auth ?. authenticated && app . u…" at bounding box center [268, 237] width 482 height 389
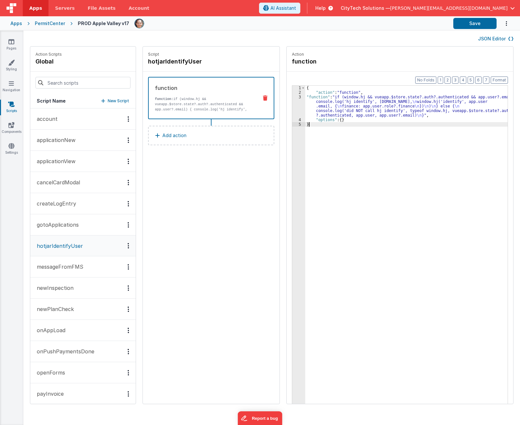
click at [358, 178] on div "{ "action" : "function" , "function" : "if (window.hj && vueapp.$store.state?.a…" at bounding box center [409, 259] width 209 height 347
click at [178, 61] on h4 "hotjarIdentifyUser" at bounding box center [197, 61] width 98 height 9
click at [177, 61] on input "hotjarIdentifyUser" at bounding box center [180, 61] width 65 height 9
click at [208, 241] on div "Script hotjarIdentifyUser function function: if (window.hj && vueapp.$store.sta…" at bounding box center [211, 225] width 137 height 357
click at [397, 195] on div "{ "action" : "function" , "function" : "if (window.hj && vueapp.$store.state?.a…" at bounding box center [409, 259] width 209 height 347
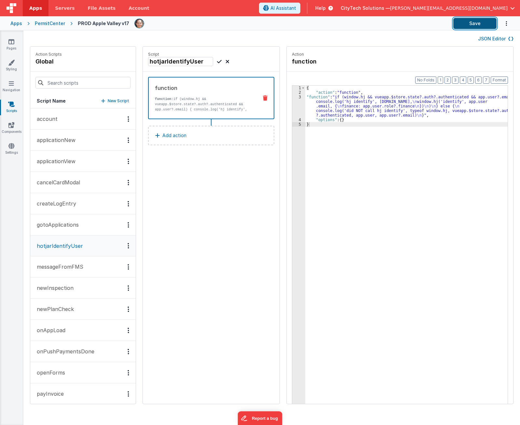
click at [472, 22] on button "Save" at bounding box center [474, 23] width 43 height 11
drag, startPoint x: 381, startPoint y: 225, endPoint x: 373, endPoint y: 211, distance: 15.7
click at [380, 223] on div "{ "action" : "function" , "function" : "if (window.hj && vueapp.$store.state?.a…" at bounding box center [409, 259] width 209 height 347
click at [474, 24] on button "Save" at bounding box center [474, 23] width 43 height 11
click at [330, 203] on div "{ "action" : "function" , "function" : "if (window.hj && vueapp.$store.state?.a…" at bounding box center [409, 259] width 209 height 347
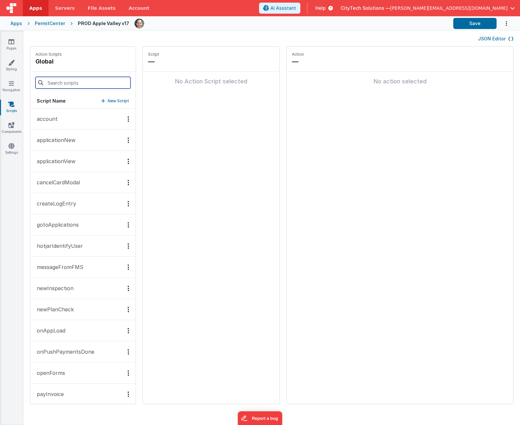
click at [61, 83] on input at bounding box center [82, 83] width 95 height 12
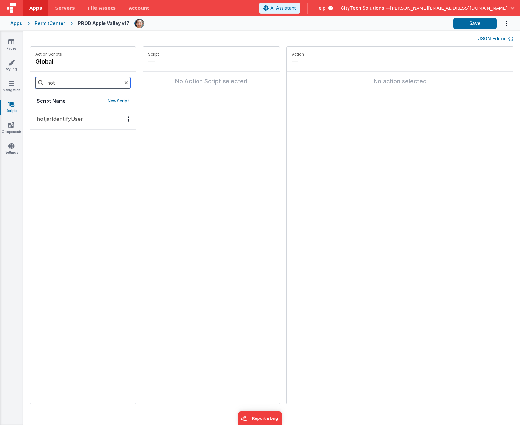
type input "hot"
click at [67, 118] on p "hotjarIdentifyUser" at bounding box center [58, 119] width 50 height 8
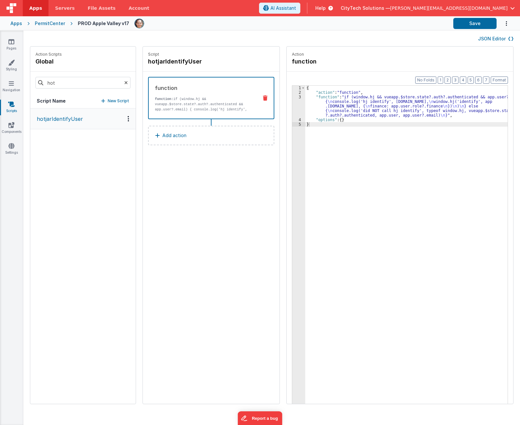
click at [329, 104] on div "{ "action" : "function" , "function" : "if (window.hj && vueapp.$store.state?.a…" at bounding box center [409, 259] width 209 height 347
click at [292, 109] on div "3" at bounding box center [298, 106] width 13 height 23
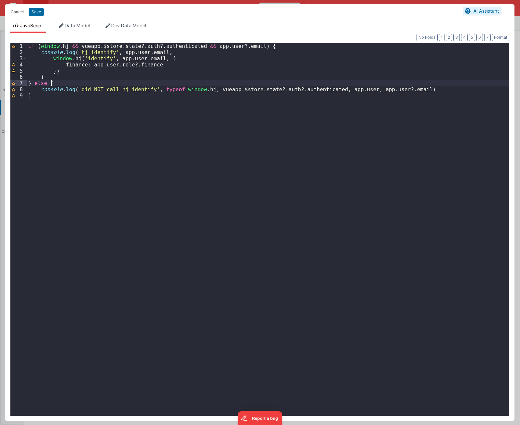
click at [62, 85] on div "if ( window . hj && vueapp . $store . state ?. auth ?. authenticated && app . u…" at bounding box center [268, 237] width 482 height 389
click at [237, 89] on div "if ( window . hj && vueapp . $store . state ?. auth ?. authenticated && app . u…" at bounding box center [268, 237] width 482 height 389
click at [255, 90] on div "if ( window . hj && vueapp . $store . state ?. auth ?. authenticated && app . u…" at bounding box center [268, 237] width 482 height 389
click at [330, 91] on div "if ( window . hj && vueapp . $store . state ?. auth ?. authenticated && app . u…" at bounding box center [268, 237] width 482 height 389
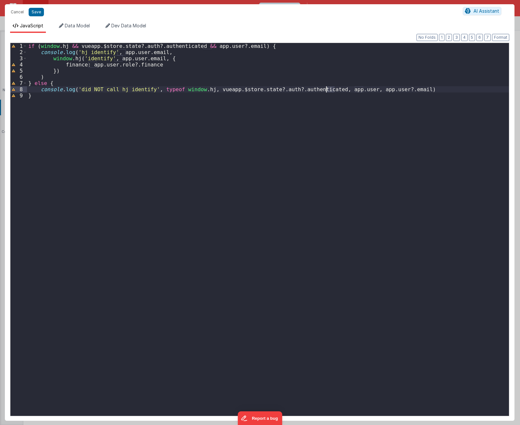
click at [330, 91] on div "if ( window . hj && vueapp . $store . state ?. auth ?. authenticated && app . u…" at bounding box center [268, 237] width 482 height 389
click at [55, 108] on div "if ( window . hj && vueapp . $store . state ?. auth ?. authenticated && app . u…" at bounding box center [268, 237] width 482 height 389
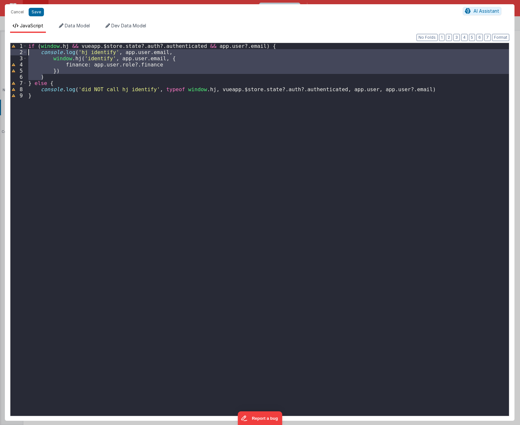
drag, startPoint x: 50, startPoint y: 78, endPoint x: 13, endPoint y: 53, distance: 44.7
click at [13, 53] on div "1 2 3 4 5 6 7 8 9 if ( window . hj && vueapp . $store . state ?. auth ?. authen…" at bounding box center [259, 229] width 499 height 373
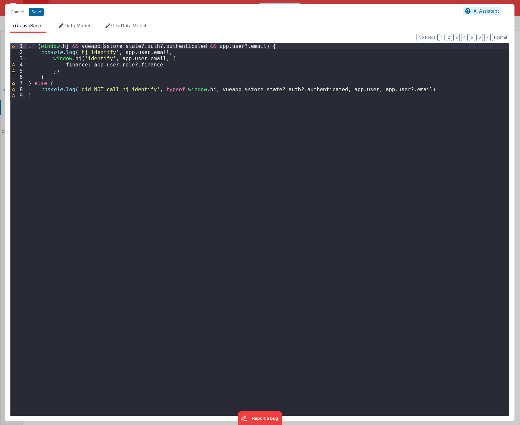
click at [102, 46] on div "if ( window . hj && vueapp . $store . state ?. auth ?. authenticated && app . u…" at bounding box center [268, 237] width 482 height 389
drag, startPoint x: 182, startPoint y: 53, endPoint x: 41, endPoint y: 52, distance: 140.6
click at [41, 52] on div "if ( window . hj && vueapp . $store . state ?. auth ?. authenticated && app . u…" at bounding box center [268, 237] width 482 height 389
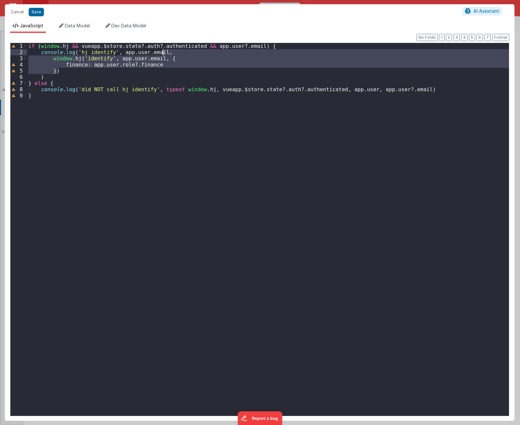
drag, startPoint x: 82, startPoint y: 69, endPoint x: 183, endPoint y: 53, distance: 101.4
click at [183, 53] on div "if ( window . hj && vueapp . $store . state ?. auth ?. authenticated && app . u…" at bounding box center [268, 237] width 482 height 389
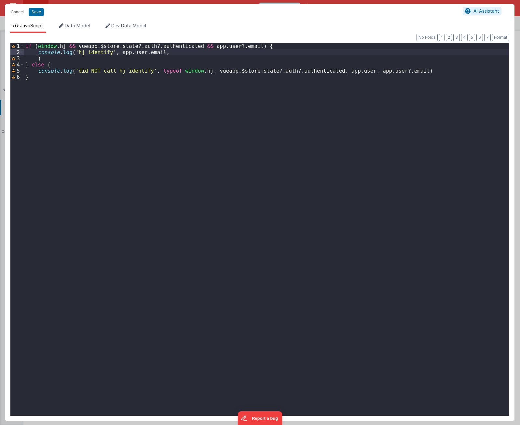
click at [142, 60] on div "if ( window . hj && vueapp . $store . state ?. auth ?. authenticated && app . u…" at bounding box center [266, 237] width 485 height 389
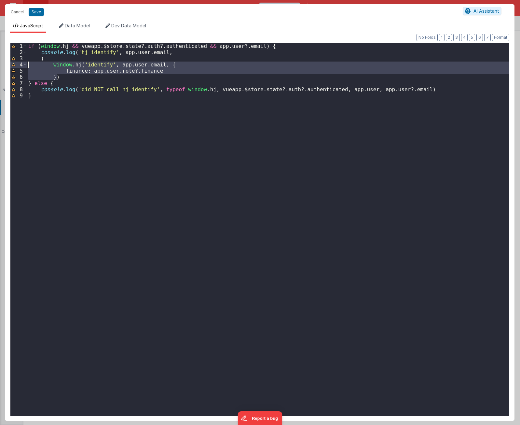
drag, startPoint x: 61, startPoint y: 76, endPoint x: 28, endPoint y: 66, distance: 34.1
click at [28, 66] on div "if ( window . hj && vueapp . $store . state ?. auth ?. authenticated && app . u…" at bounding box center [268, 237] width 482 height 389
click at [189, 51] on div "if ( window . hj && vueapp . $store . state ?. auth ?. authenticated && app . u…" at bounding box center [268, 237] width 482 height 389
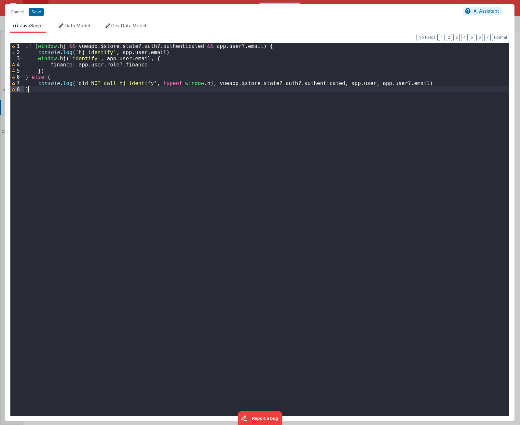
click at [149, 225] on div "if ( window . hj && vueapp . $store . state ?. auth ?. authenticated && app . u…" at bounding box center [266, 237] width 485 height 389
click at [82, 73] on div "if ( window . hj && vueapp . $store . state ?. auth ?. authenticated && app . u…" at bounding box center [266, 237] width 485 height 389
click at [156, 60] on div "if ( window . hj && vueapp . $store . state ?. auth ?. authenticated && app . u…" at bounding box center [266, 237] width 485 height 389
click at [171, 195] on div "if ( window . hj && vueapp . $store . state ?. auth ?. authenticated && app . u…" at bounding box center [266, 237] width 485 height 389
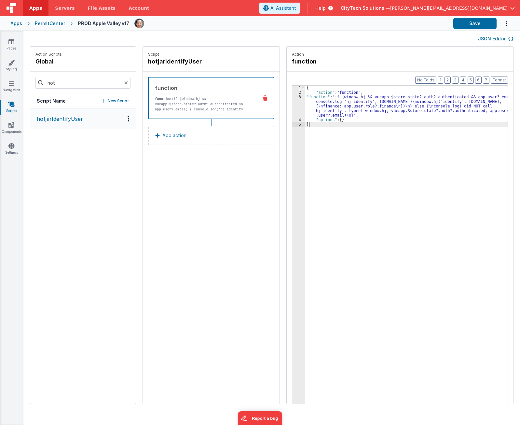
click at [361, 162] on div "{ "action" : "function" , "function" : "if (window.hj && vueapp.$store.state?.a…" at bounding box center [409, 259] width 209 height 347
click at [326, 9] on span "Help" at bounding box center [320, 8] width 10 height 7
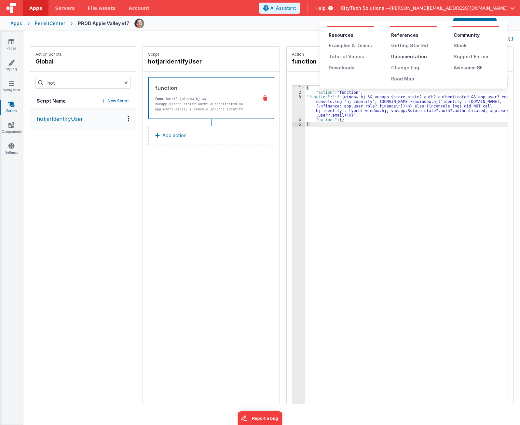
drag, startPoint x: 347, startPoint y: 68, endPoint x: 406, endPoint y: 56, distance: 60.4
click at [406, 56] on div "Resources Examples & Demos Tutorial Videos Downloads References Getting Started…" at bounding box center [413, 55] width 187 height 68
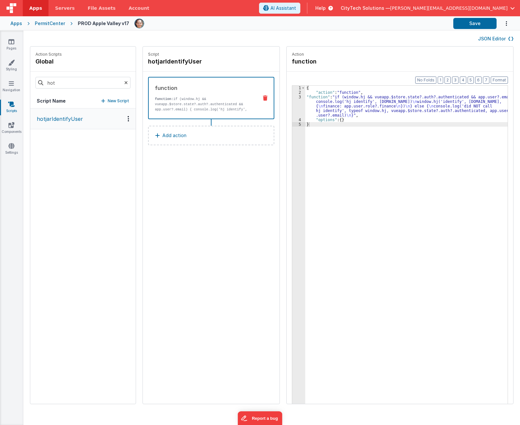
click at [341, 4] on div "Help" at bounding box center [324, 8] width 33 height 11
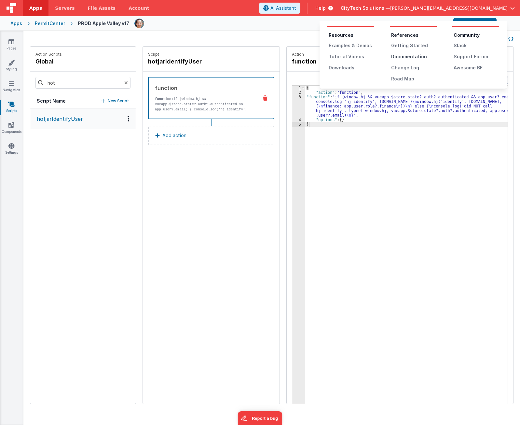
click at [421, 56] on div "Documentation" at bounding box center [414, 56] width 46 height 7
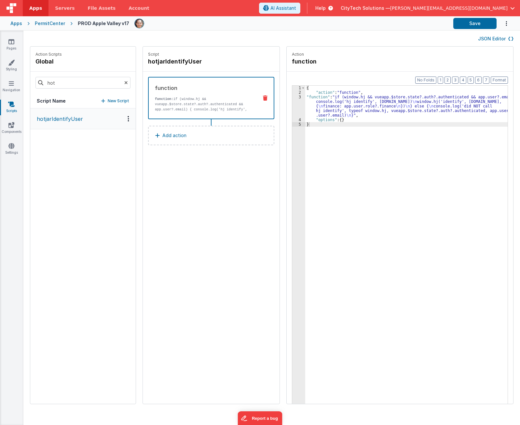
click at [333, 6] on icon at bounding box center [329, 8] width 7 height 7
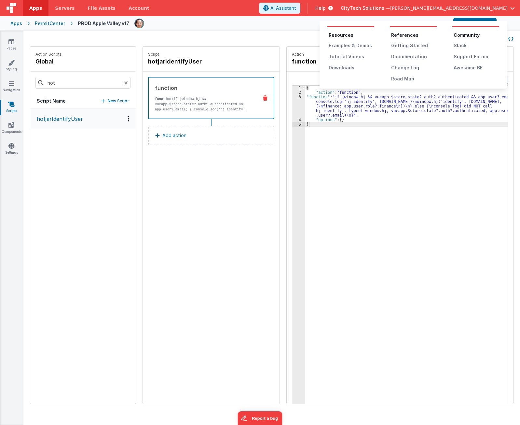
click at [467, 61] on ul "Community Slack Support Forum Awesome BF" at bounding box center [475, 51] width 47 height 39
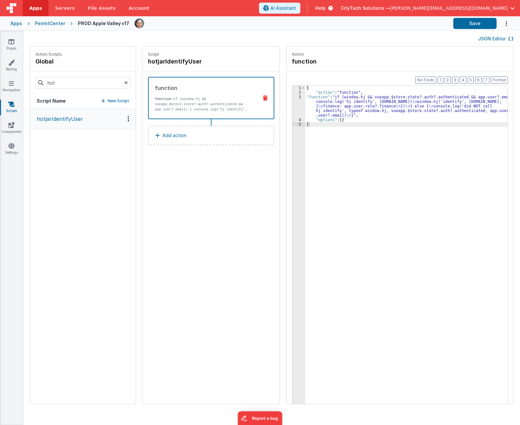
click at [326, 8] on span "Help" at bounding box center [320, 8] width 10 height 7
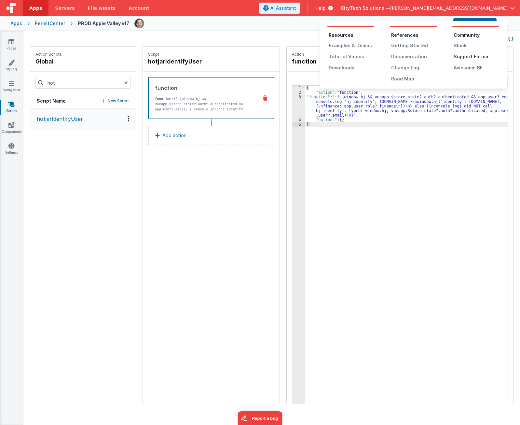
click at [486, 54] on div "Support Forum" at bounding box center [477, 56] width 46 height 7
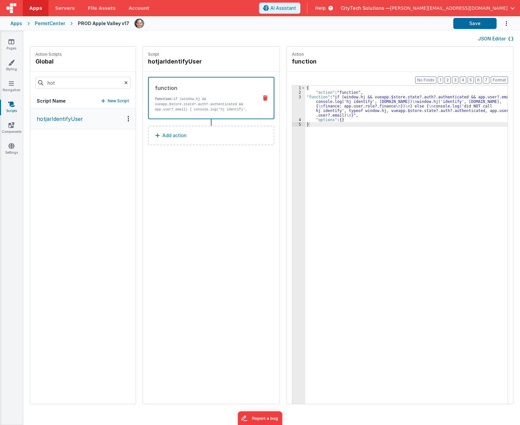
click at [124, 83] on icon at bounding box center [126, 83] width 4 height 22
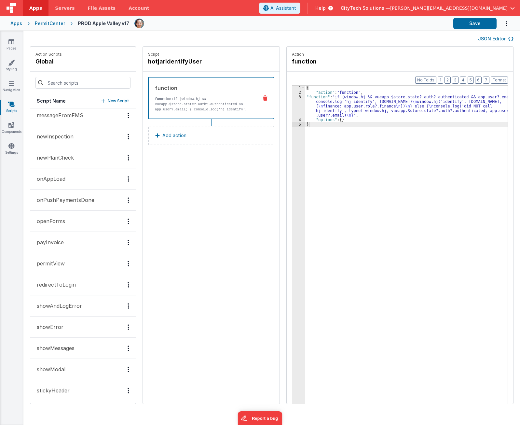
scroll to position [175, 0]
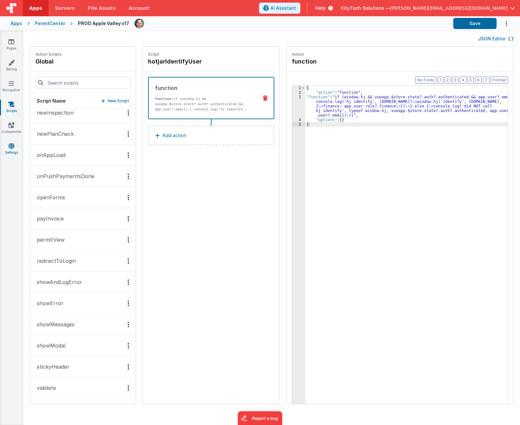
click at [11, 143] on icon at bounding box center [11, 146] width 6 height 7
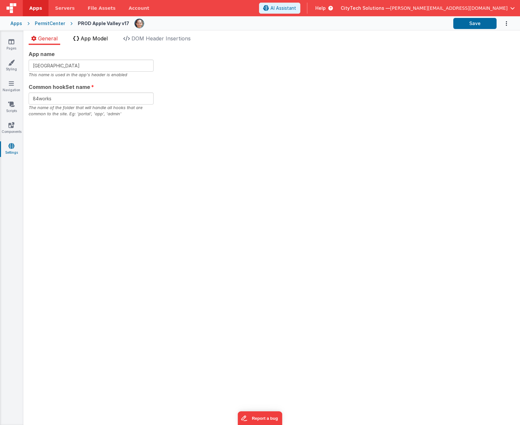
click at [101, 38] on span "App Model" at bounding box center [94, 38] width 27 height 7
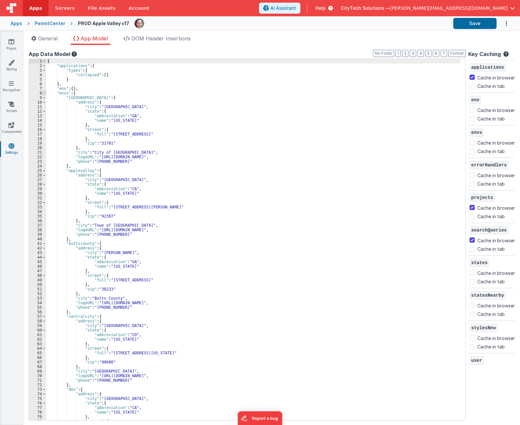
click at [44, 95] on span at bounding box center [44, 93] width 4 height 5
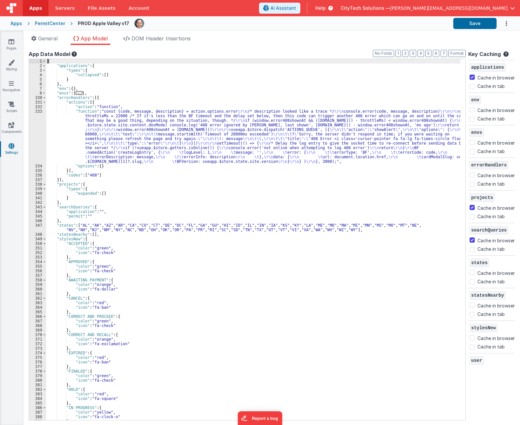
click at [132, 139] on div "{ "applications" : { "types" : { "collapsed" : [ ] } } , "env" : { } , "envs" :…" at bounding box center [253, 244] width 414 height 370
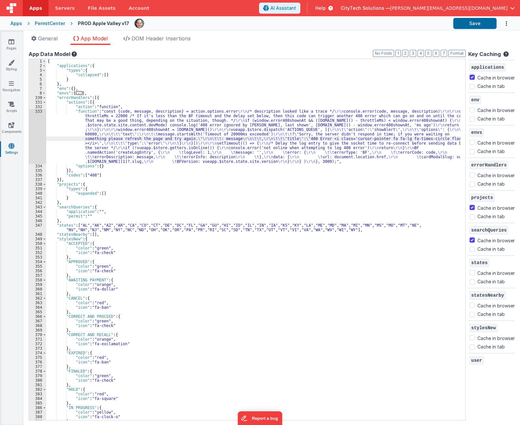
click at [37, 121] on div "333" at bounding box center [37, 136] width 17 height 55
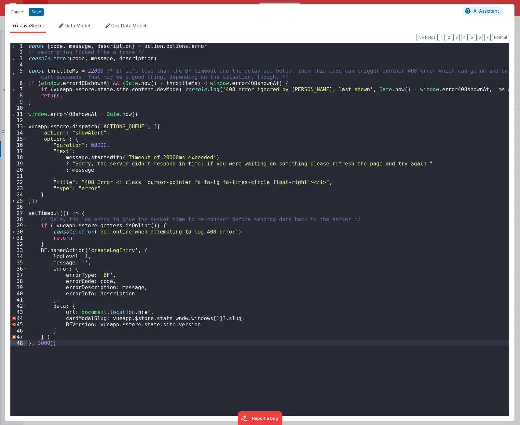
click at [105, 368] on div "const { code , message , description } = action . options . error /* descriptio…" at bounding box center [268, 235] width 482 height 385
click at [141, 289] on div "const { code , message , description } = action . options . error /* descriptio…" at bounding box center [268, 235] width 482 height 385
click at [208, 326] on div "const { code , message , description } = action . options . error /* descriptio…" at bounding box center [268, 235] width 482 height 385
drag, startPoint x: 197, startPoint y: 325, endPoint x: 95, endPoint y: 323, distance: 101.6
click at [95, 323] on div "const { code , message , description } = action . options . error /* descriptio…" at bounding box center [268, 235] width 482 height 385
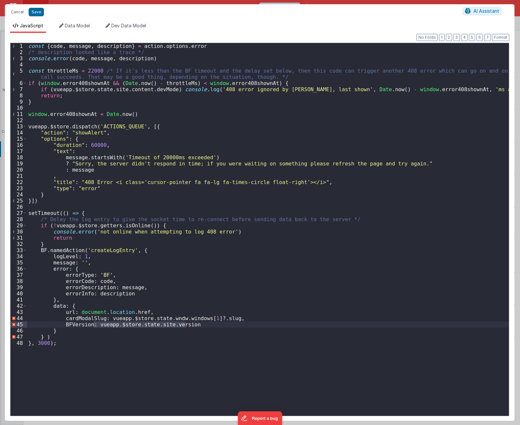
click at [267, 302] on div "const { code , message , description } = action . options . error /* descriptio…" at bounding box center [268, 235] width 482 height 385
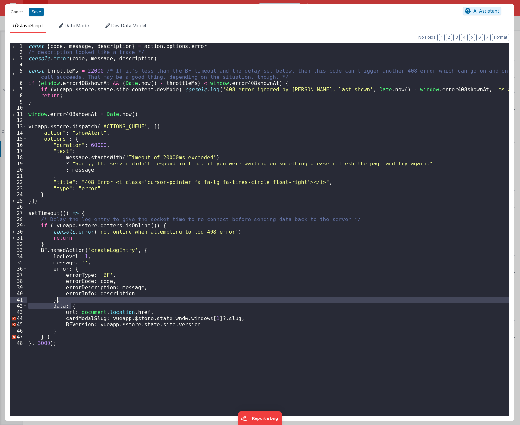
click at [85, 357] on div "const { code , message , description } = action . options . error /* descriptio…" at bounding box center [268, 235] width 482 height 385
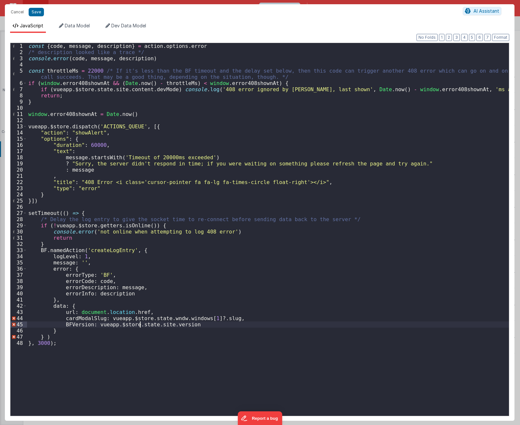
click at [139, 323] on div "const { code , message , description } = action . options . error /* descriptio…" at bounding box center [268, 235] width 482 height 385
